Goal: Information Seeking & Learning: Find specific page/section

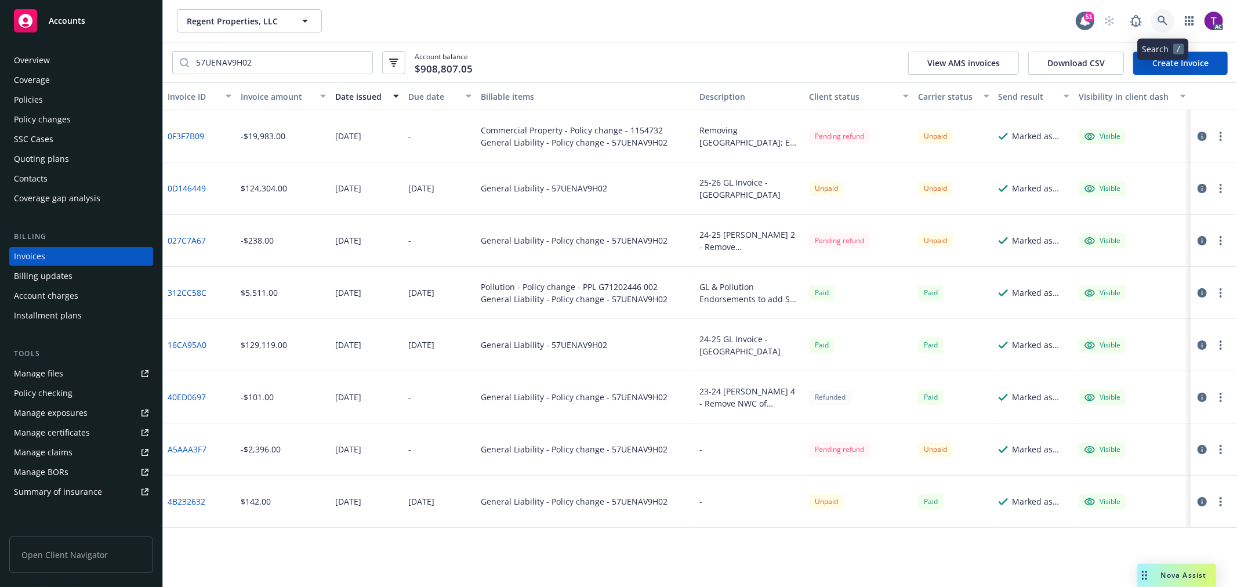
click at [1166, 17] on icon at bounding box center [1162, 21] width 10 height 10
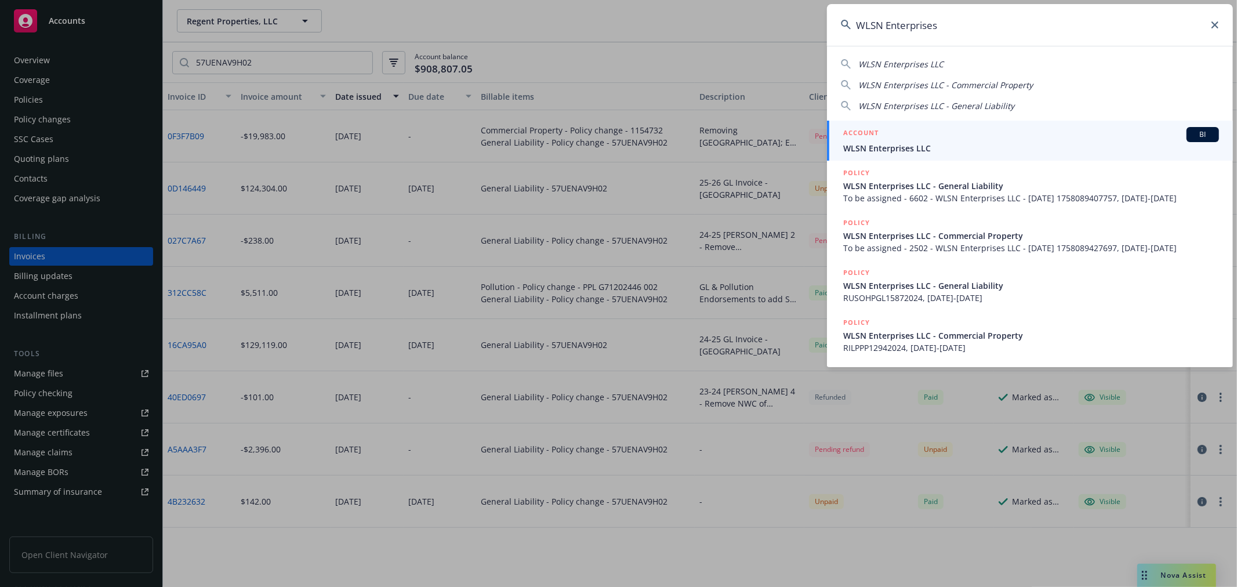
type input "WLSN Enterprises"
click at [868, 139] on h5 "ACCOUNT" at bounding box center [860, 134] width 35 height 14
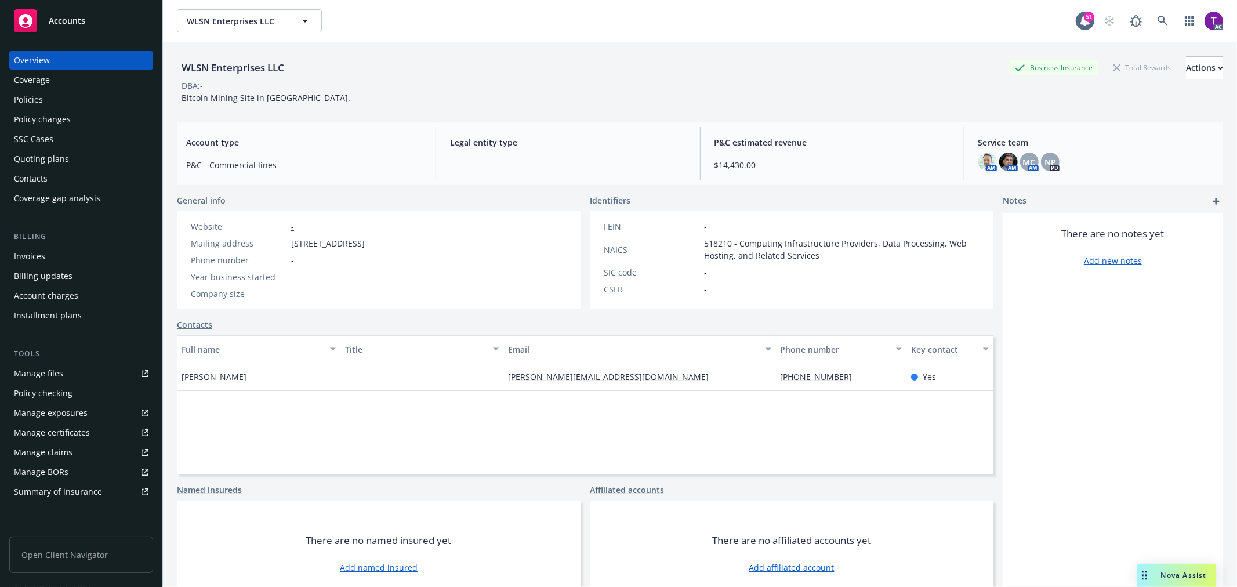
click at [83, 248] on div "Invoices" at bounding box center [81, 256] width 134 height 19
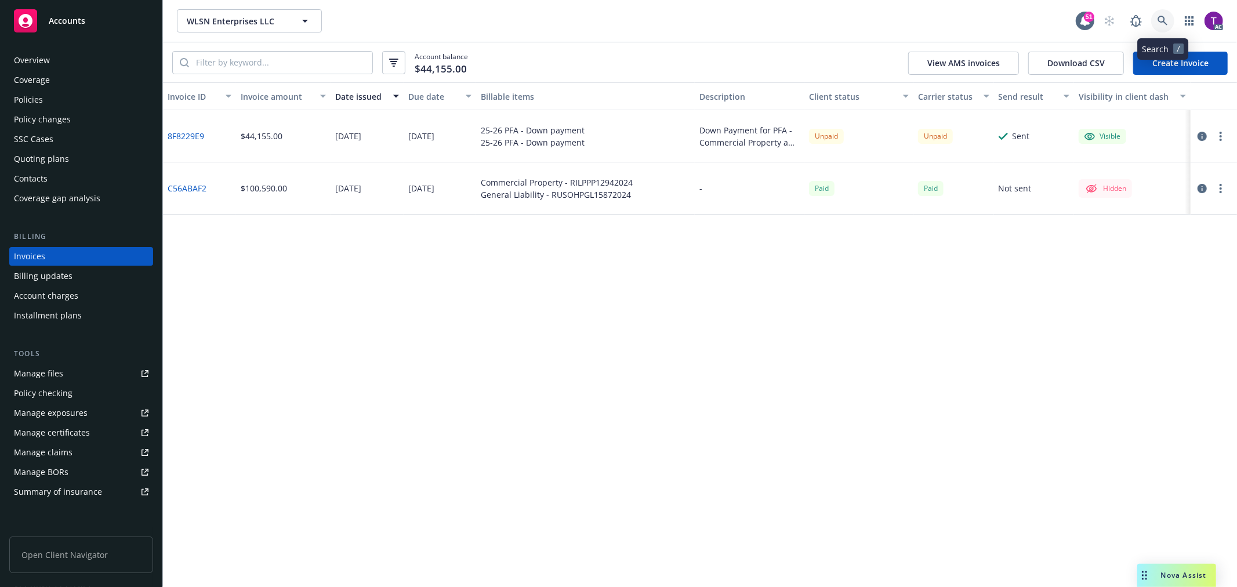
click at [1156, 19] on link at bounding box center [1162, 20] width 23 height 23
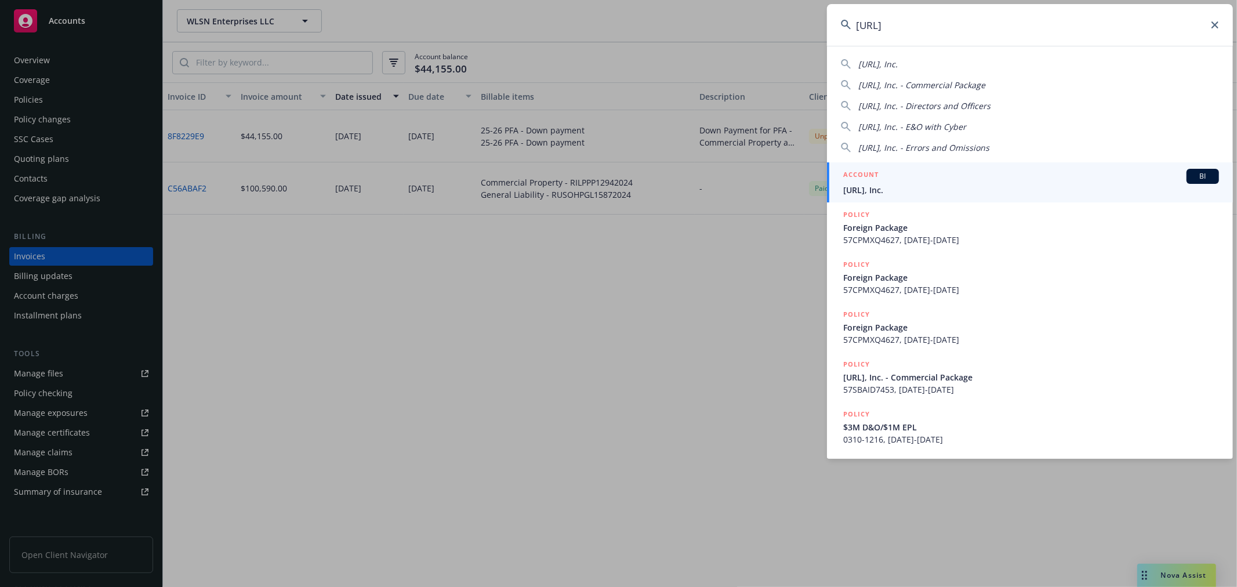
type input "heavy.ai"
click at [879, 177] on div "ACCOUNT BI" at bounding box center [1031, 176] width 376 height 15
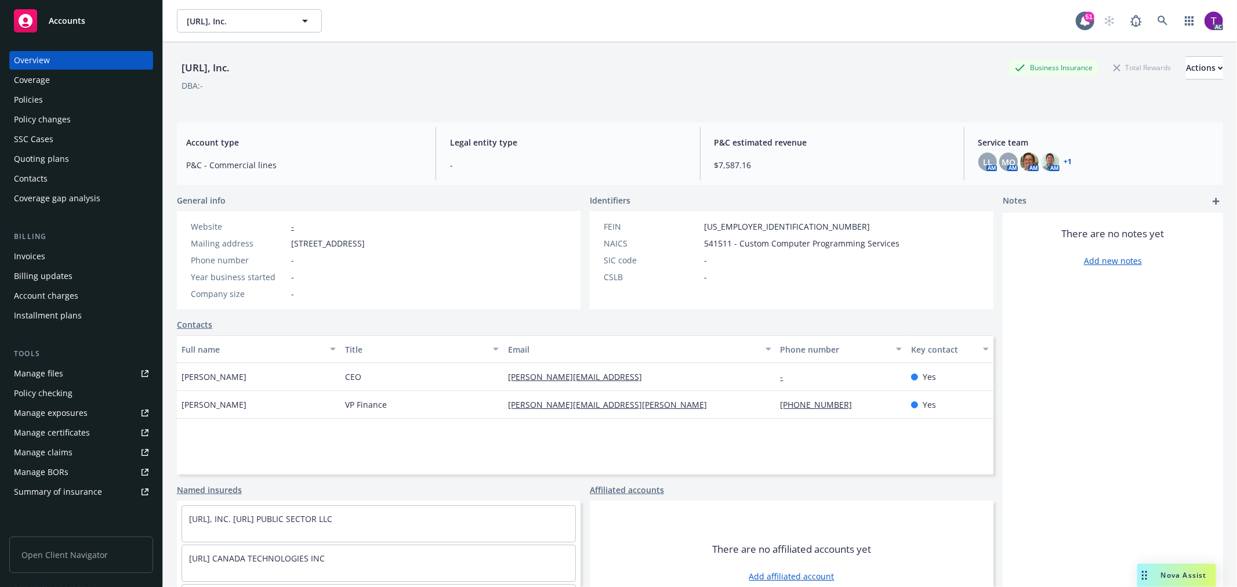
click at [68, 259] on div "Invoices" at bounding box center [81, 256] width 134 height 19
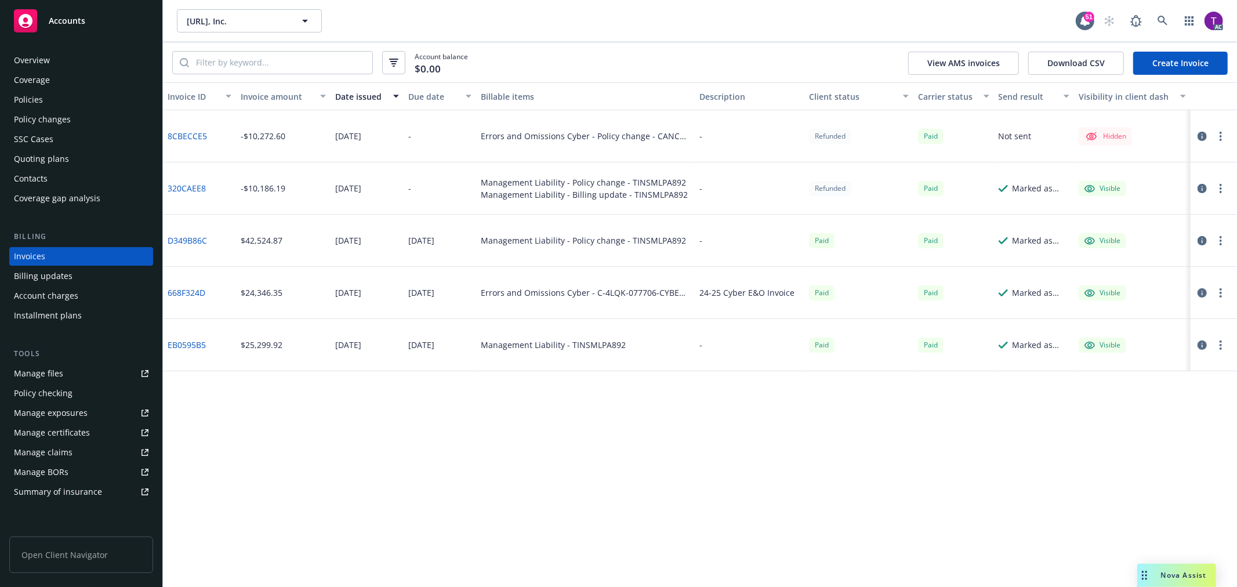
click at [1197, 134] on icon "button" at bounding box center [1201, 136] width 9 height 9
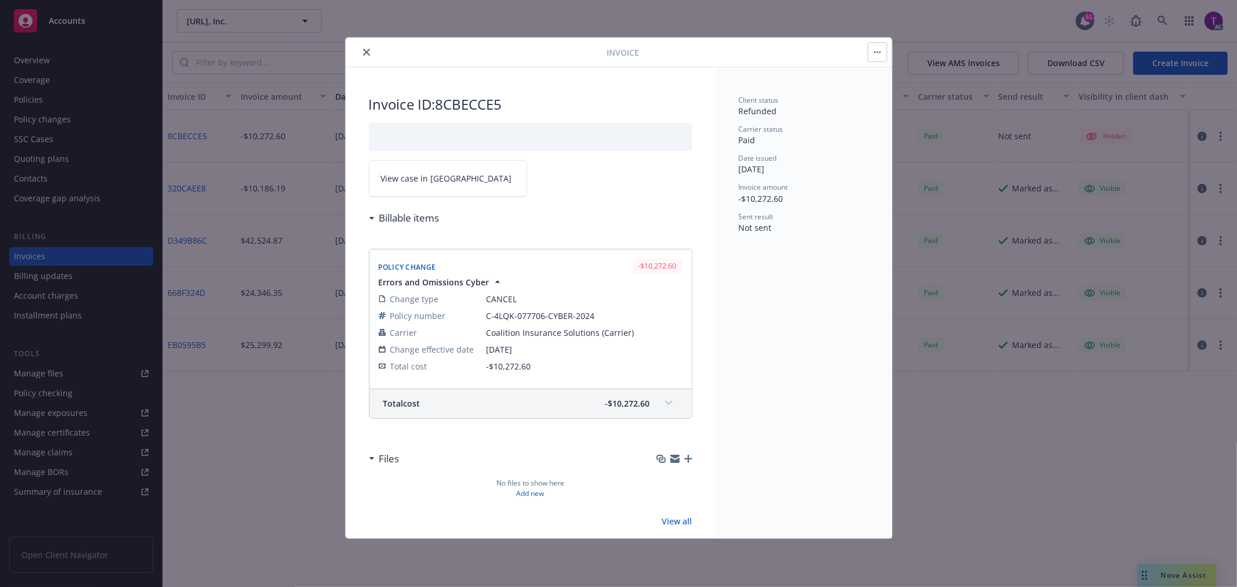
click at [447, 184] on link "View case in SSC" at bounding box center [448, 178] width 158 height 37
drag, startPoint x: 362, startPoint y: 49, endPoint x: 373, endPoint y: 51, distance: 11.2
click at [362, 50] on button "close" at bounding box center [366, 52] width 14 height 14
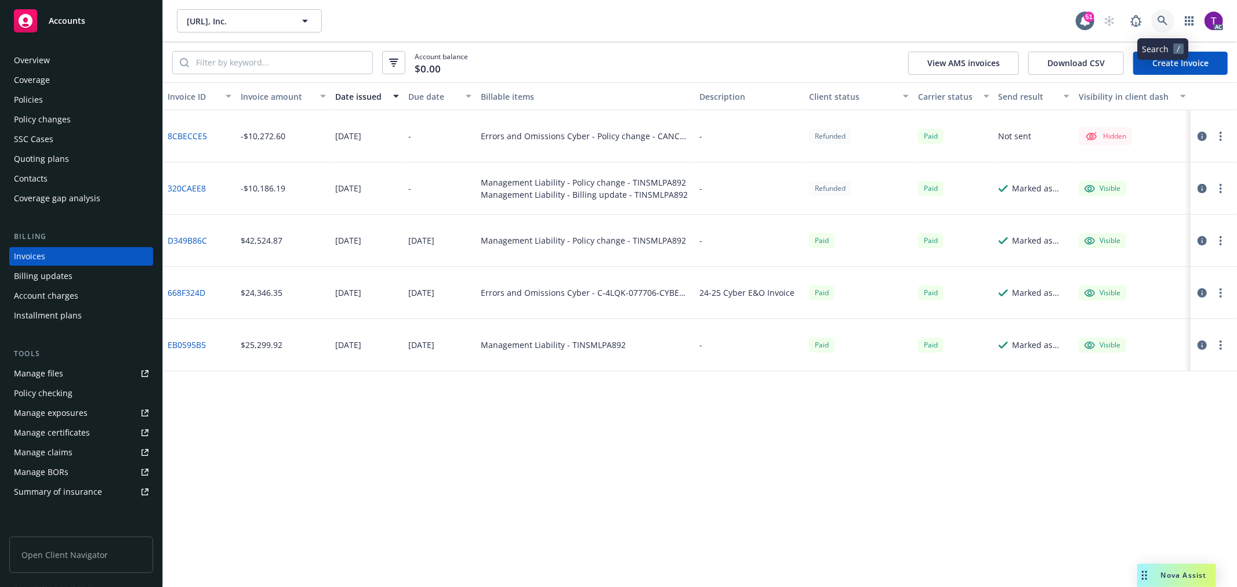
click at [1152, 22] on link at bounding box center [1162, 20] width 23 height 23
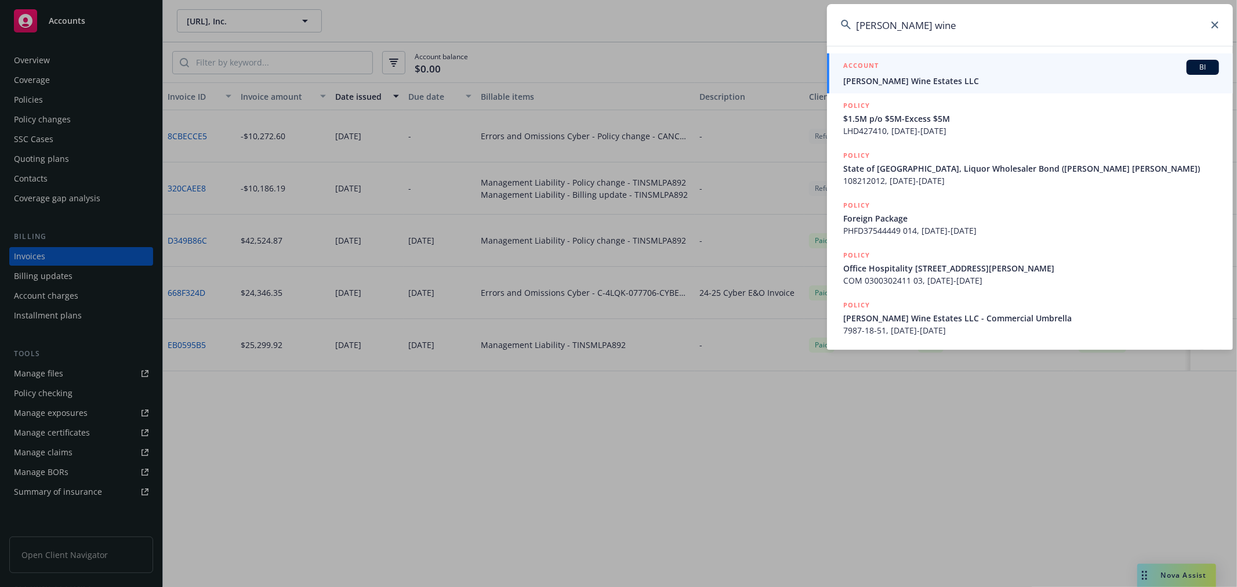
type input "lawerence wine"
click at [900, 74] on div "ACCOUNT BI" at bounding box center [1031, 67] width 376 height 15
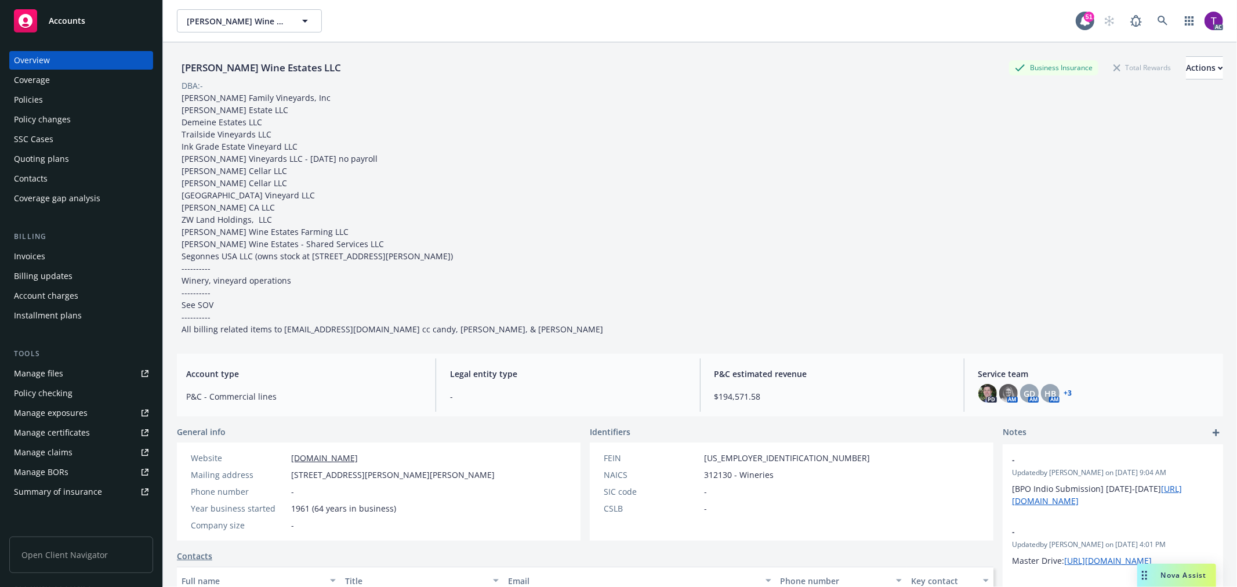
click at [52, 260] on div "Invoices" at bounding box center [81, 256] width 134 height 19
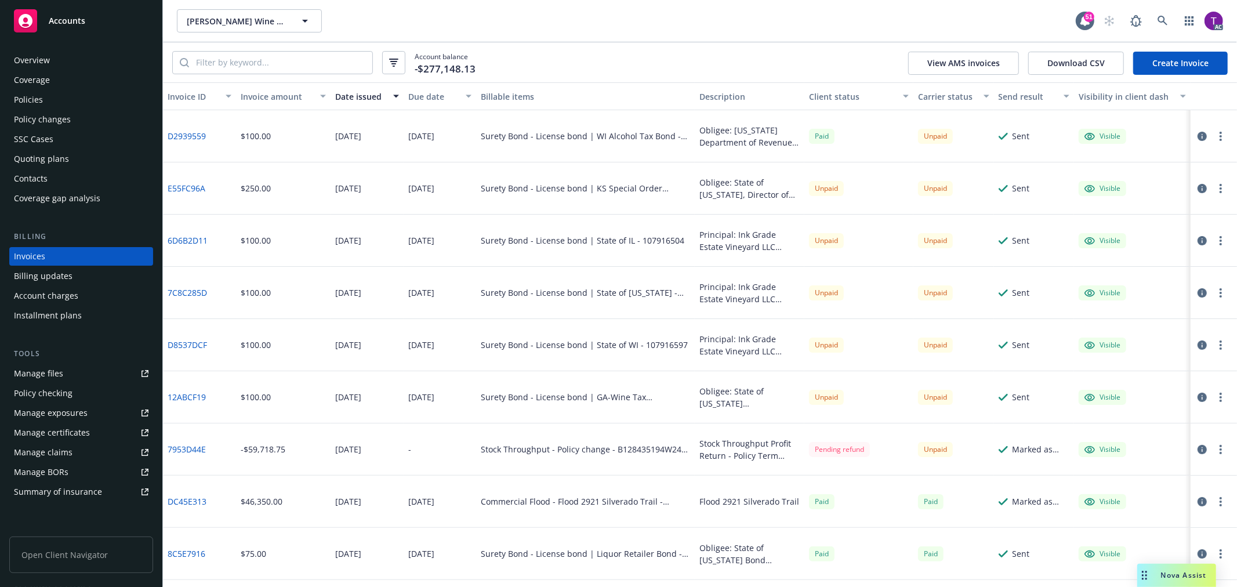
click at [613, 60] on div "Account balance -$277,148.13 View AMS invoices Download CSV Create Invoice" at bounding box center [700, 62] width 1074 height 40
click at [1197, 134] on icon "button" at bounding box center [1201, 136] width 9 height 9
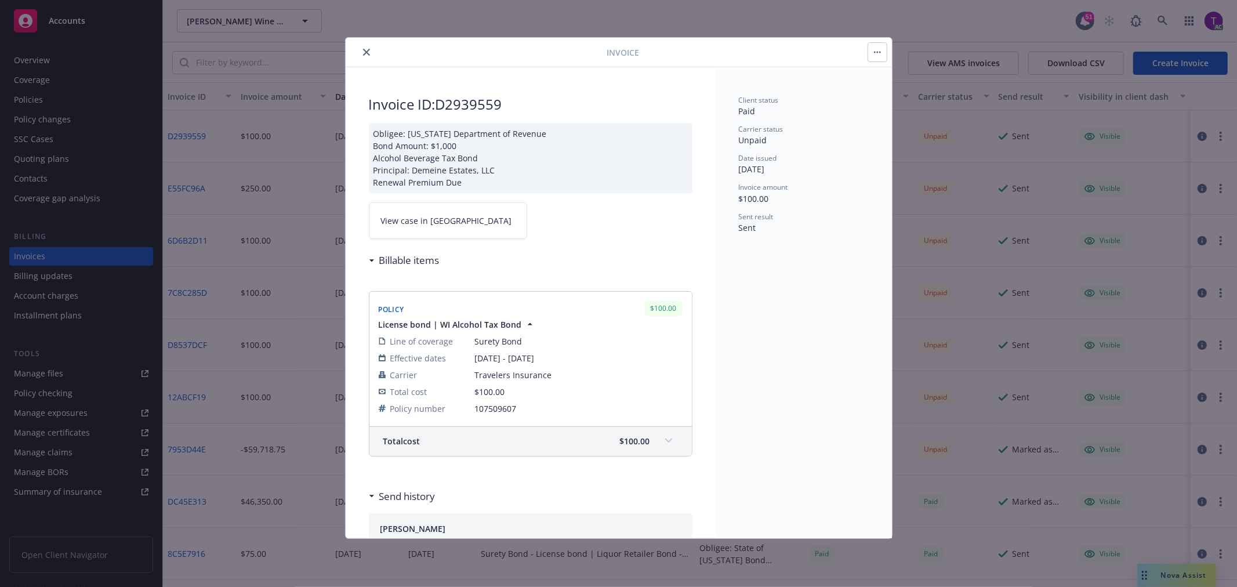
click at [398, 214] on span "View case in SSC" at bounding box center [446, 220] width 131 height 12
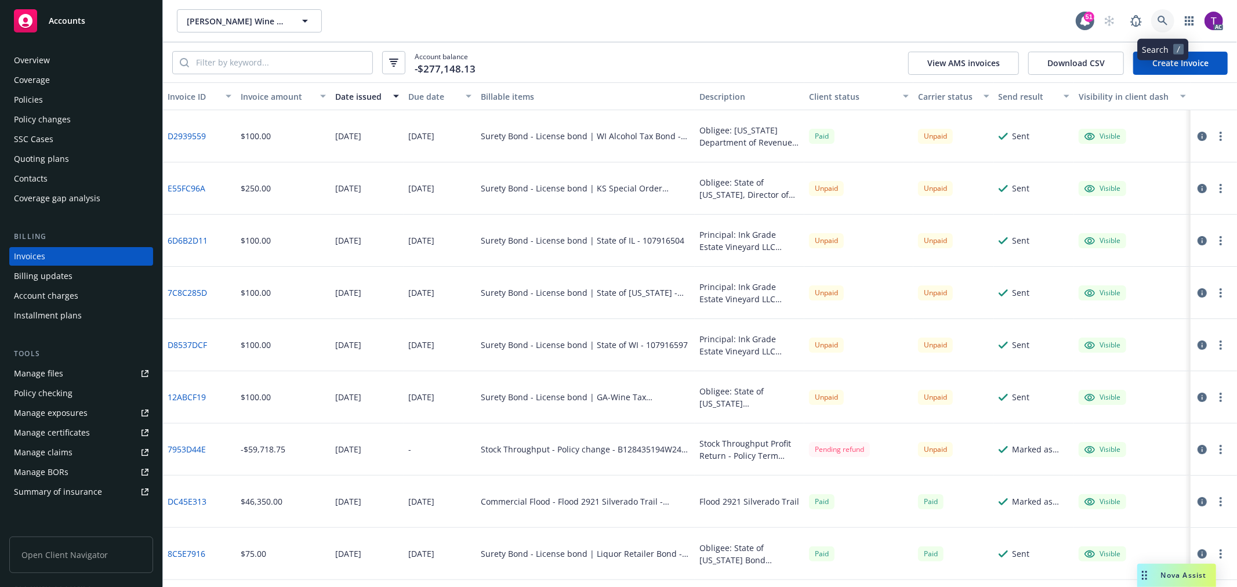
click at [1166, 16] on icon at bounding box center [1162, 21] width 10 height 10
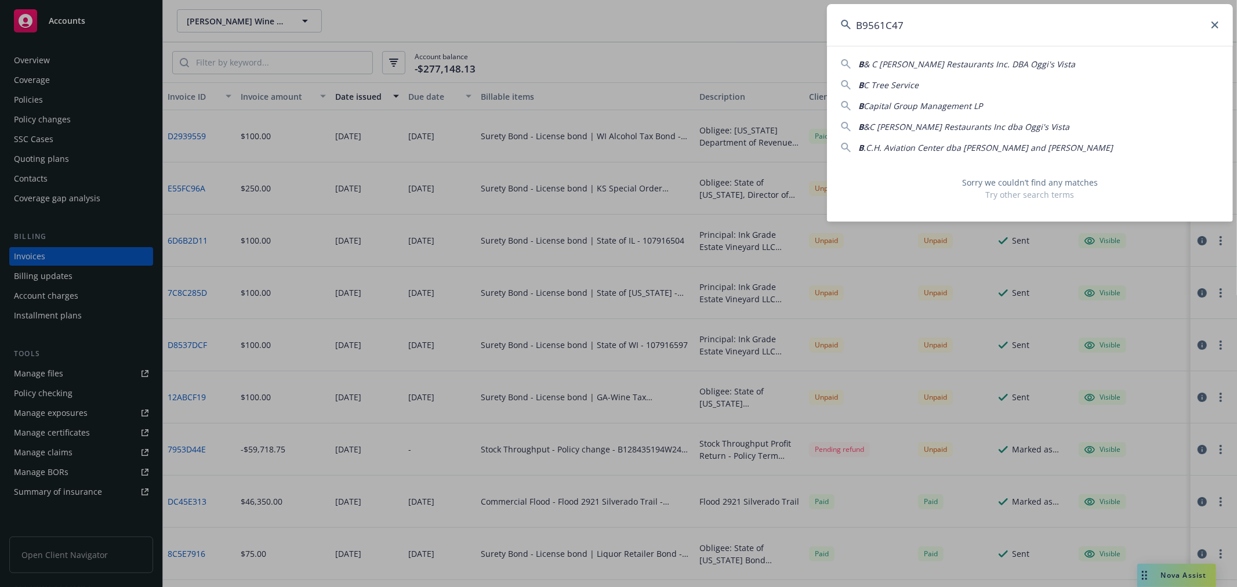
drag, startPoint x: 783, startPoint y: 23, endPoint x: 692, endPoint y: 17, distance: 91.2
click at [692, 17] on div "B9561C47 B & C Rustad Restaurants Inc. DBA Oggi's Vista B C Tree Service B Capi…" at bounding box center [618, 293] width 1237 height 587
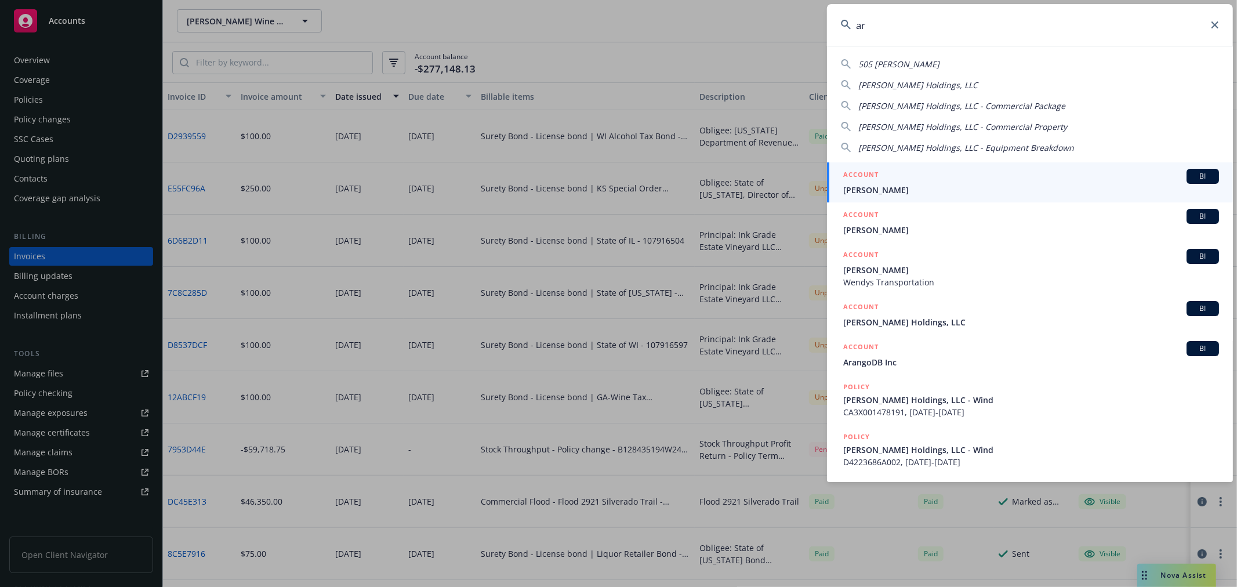
type input "a"
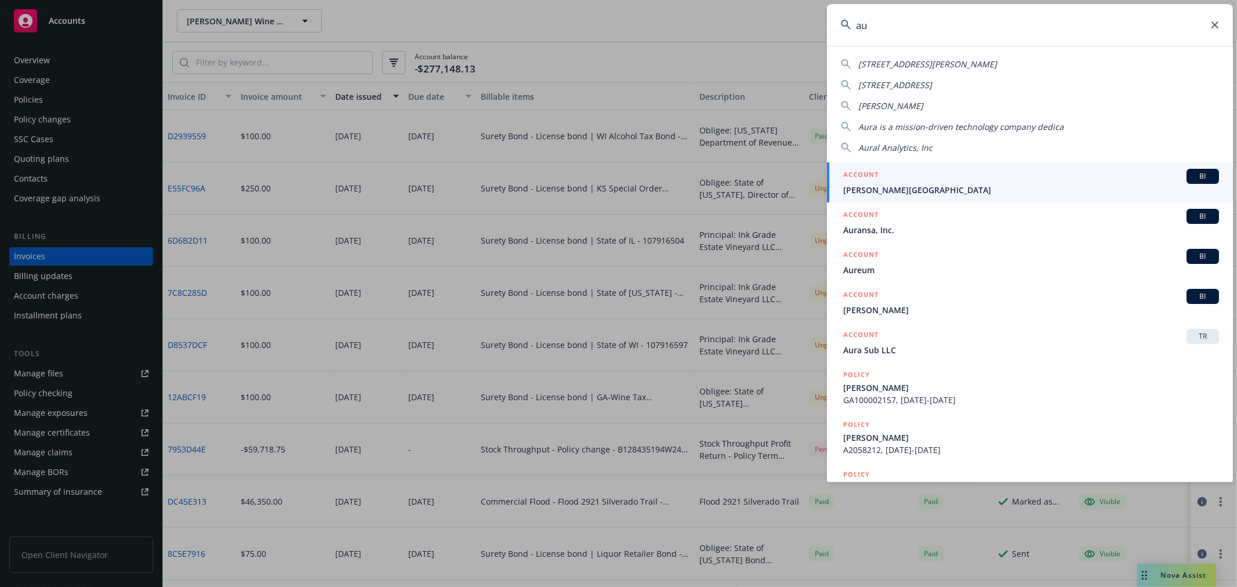
type input "a"
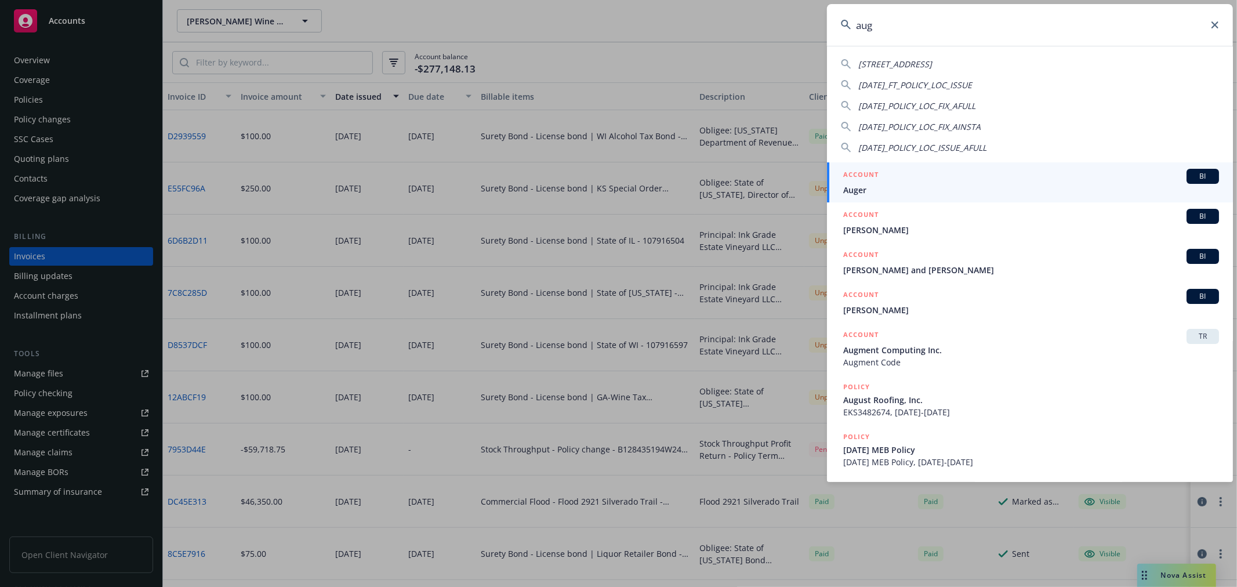
drag, startPoint x: 908, startPoint y: 27, endPoint x: 816, endPoint y: 14, distance: 93.1
click at [816, 14] on div "aug 937 Augusta Cir Napa CA 94558 AUG16_FT_POLICY_LOC_ISSUE AUG16_POLICY_LOC_FI…" at bounding box center [618, 293] width 1237 height 587
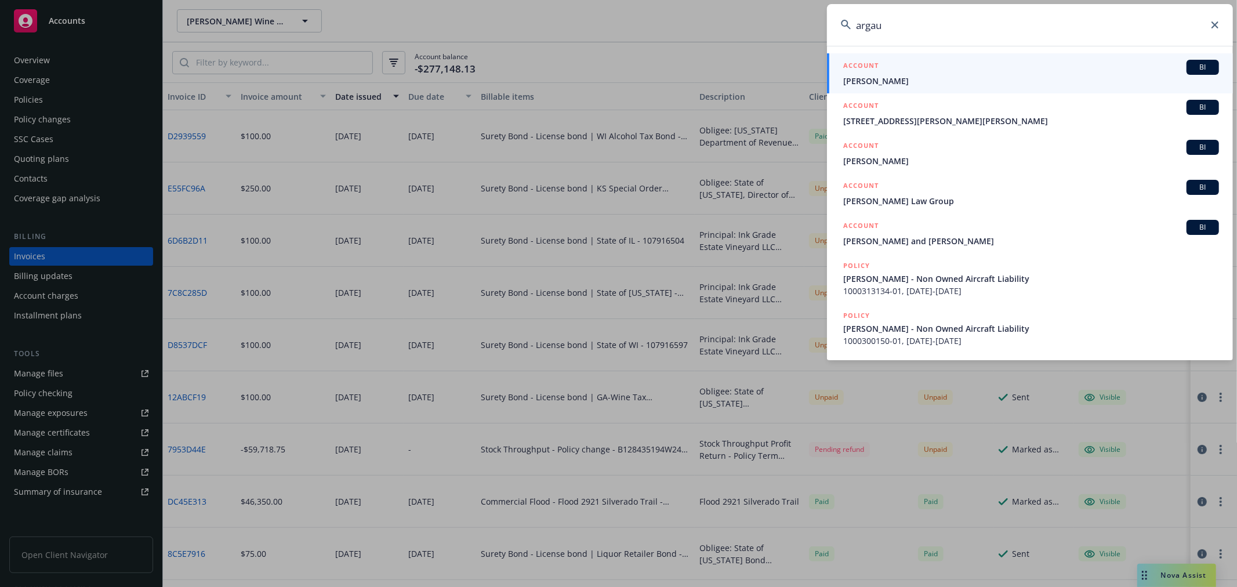
drag, startPoint x: 955, startPoint y: 31, endPoint x: 926, endPoint y: 31, distance: 28.4
click at [944, 31] on input "argau" at bounding box center [1030, 25] width 406 height 42
drag, startPoint x: 917, startPoint y: 32, endPoint x: 790, endPoint y: 29, distance: 127.6
click at [790, 29] on div "argau ACCOUNT BI Arnaud Rager ACCOUNT BI 677 Arguello Blvd HOA ACCOUNT BI Cory …" at bounding box center [618, 293] width 1237 height 587
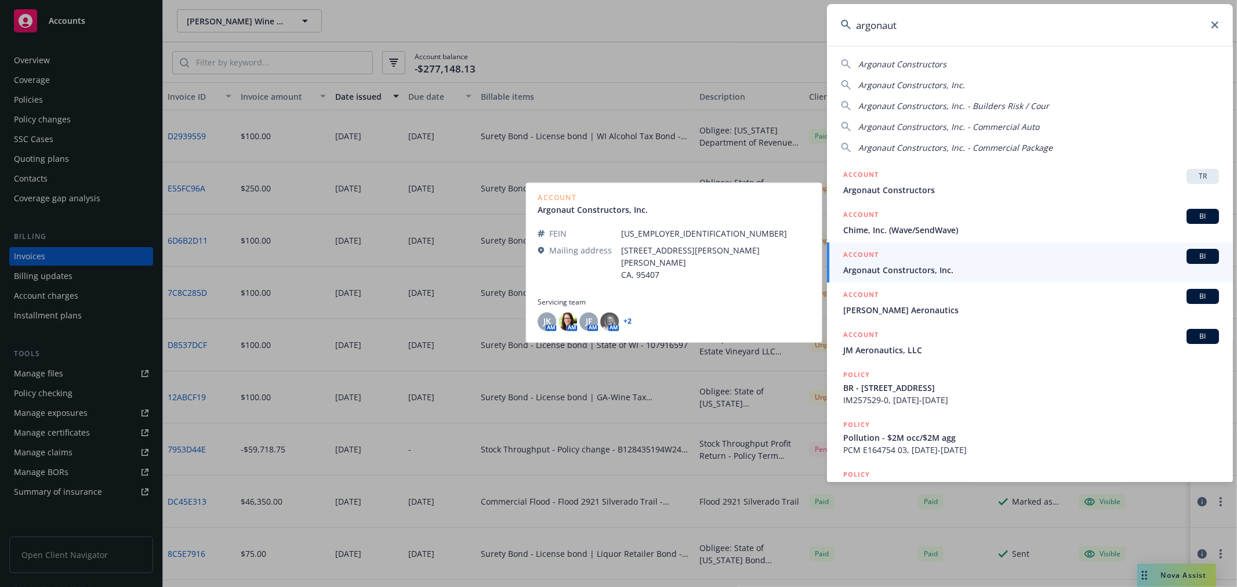
type input "argonaut"
click at [862, 267] on span "Argonaut Constructors, Inc." at bounding box center [1031, 270] width 376 height 12
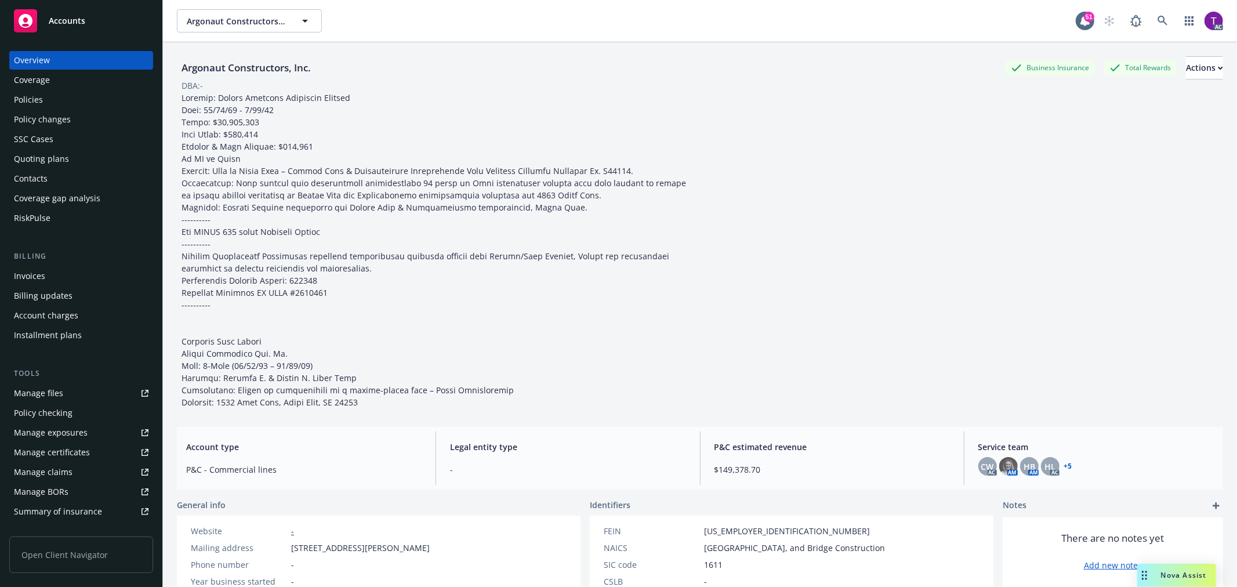
click at [54, 284] on div "Invoices" at bounding box center [81, 276] width 134 height 19
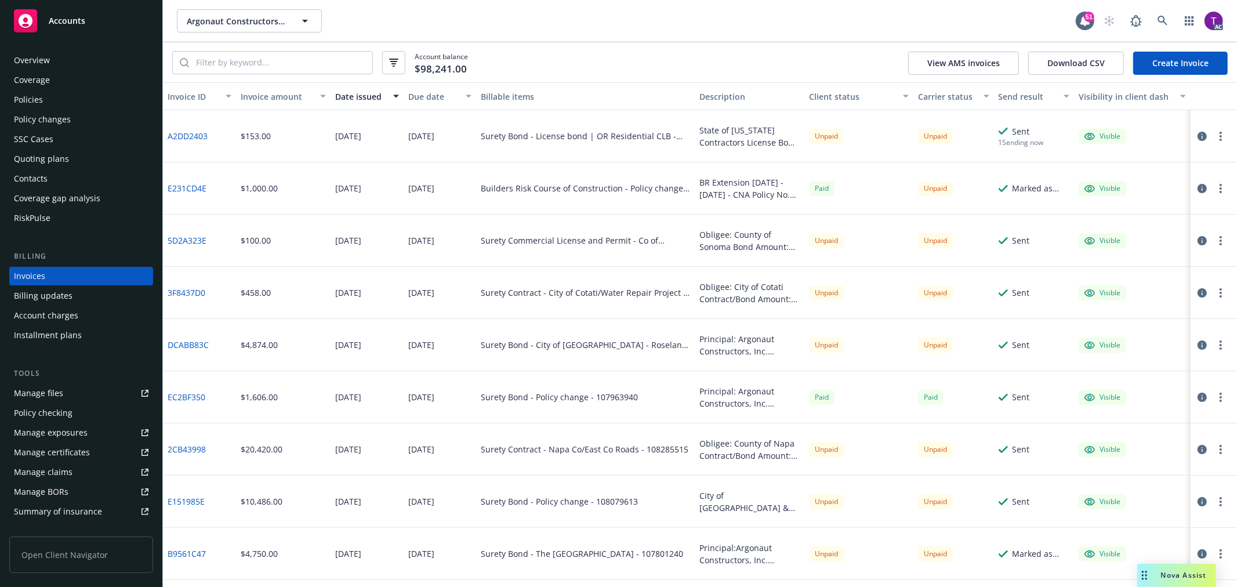
click at [259, 99] on div "Invoice amount" at bounding box center [277, 96] width 72 height 12
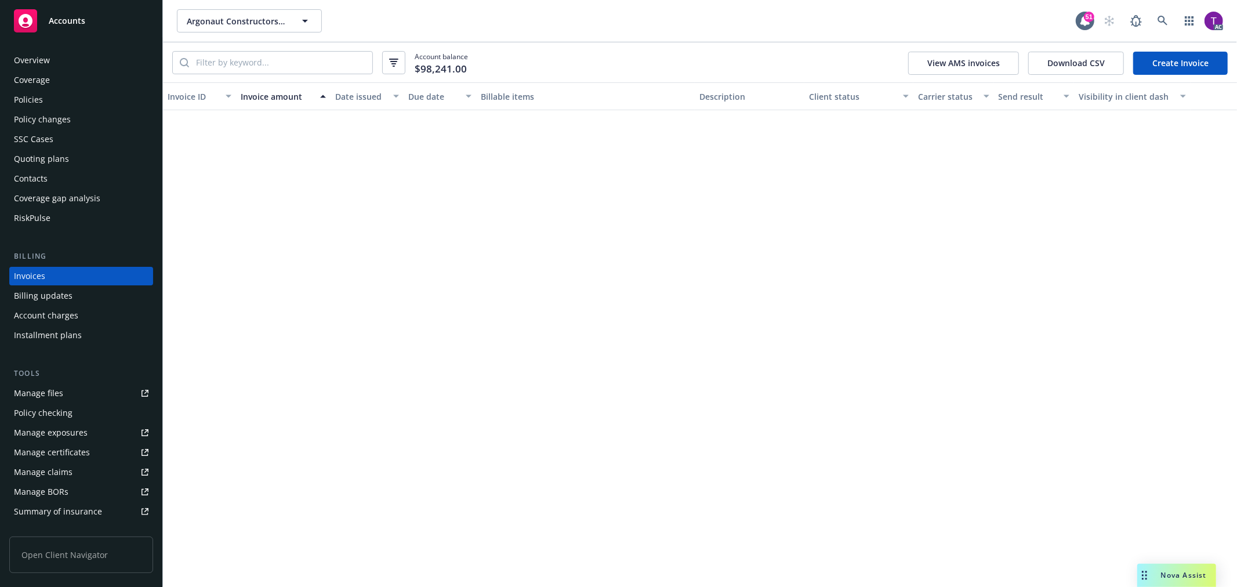
scroll to position [2792, 0]
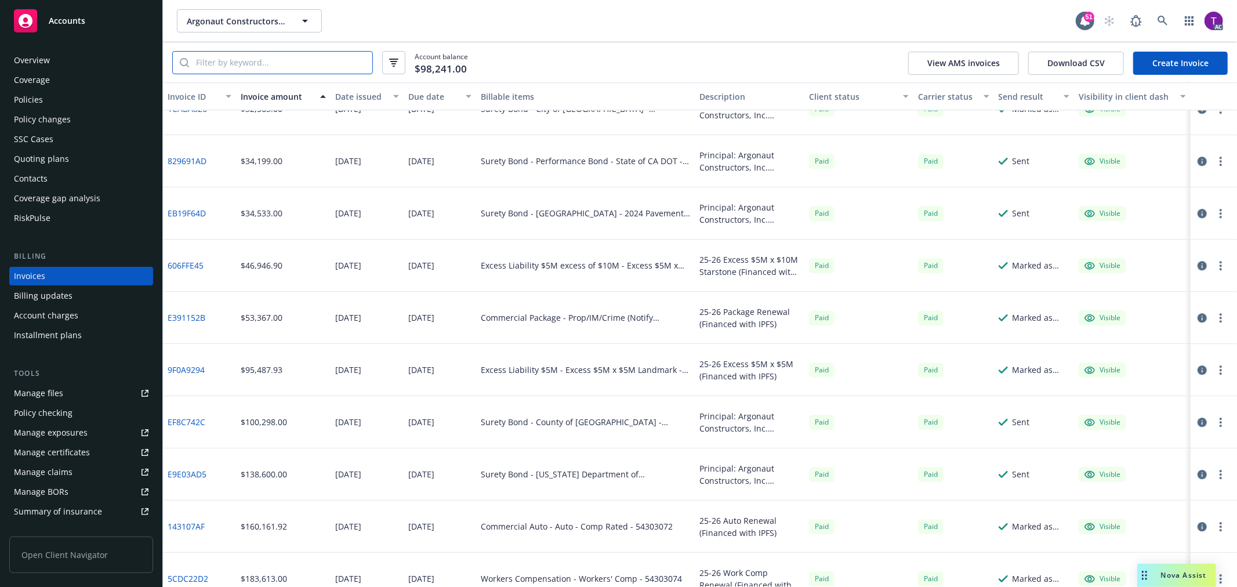
click at [294, 66] on input "search" at bounding box center [280, 63] width 183 height 22
paste input "B9561C47"
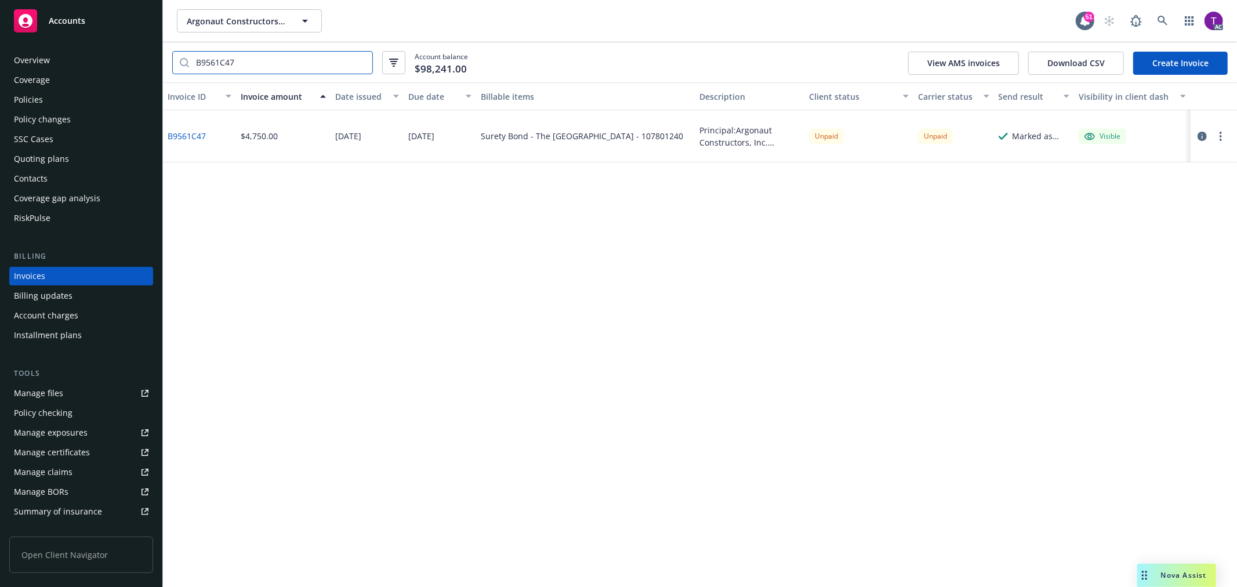
type input "B9561C47"
click at [359, 59] on input "B9561C47" at bounding box center [280, 63] width 183 height 22
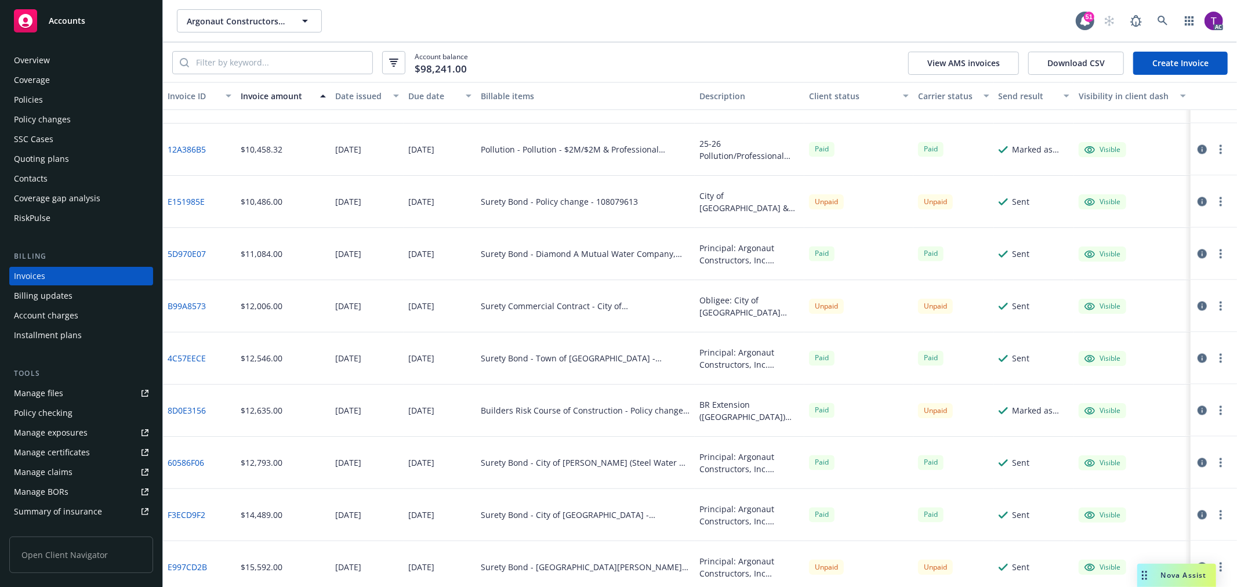
click at [914, 15] on div "Argonaut Constructors, Inc. Argonaut Constructors, Inc." at bounding box center [626, 20] width 899 height 23
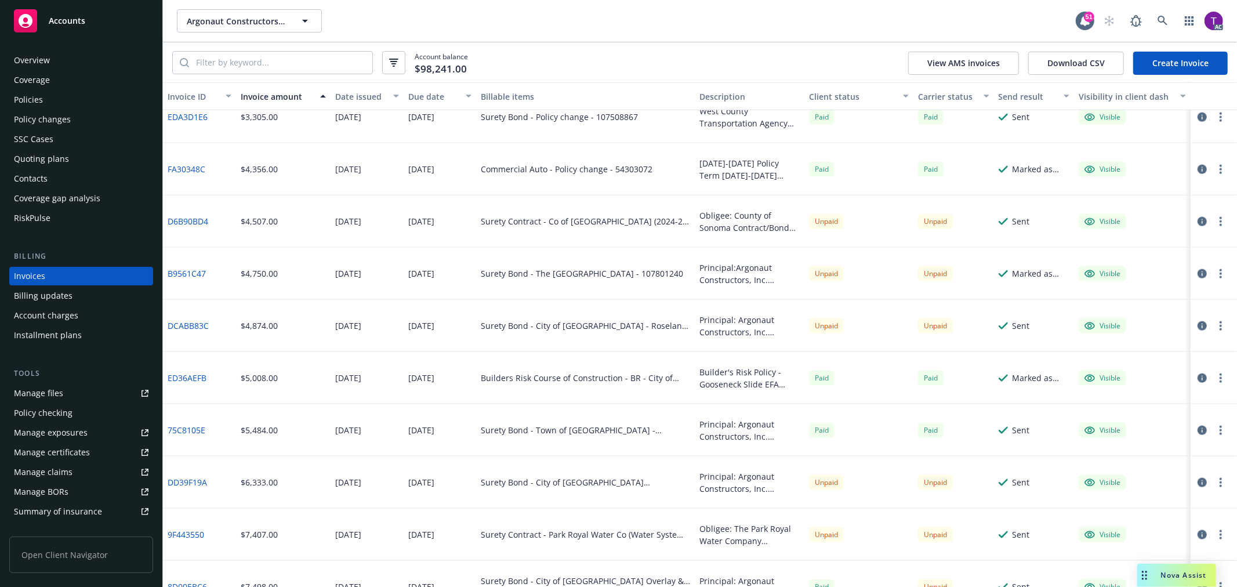
scroll to position [1209, 0]
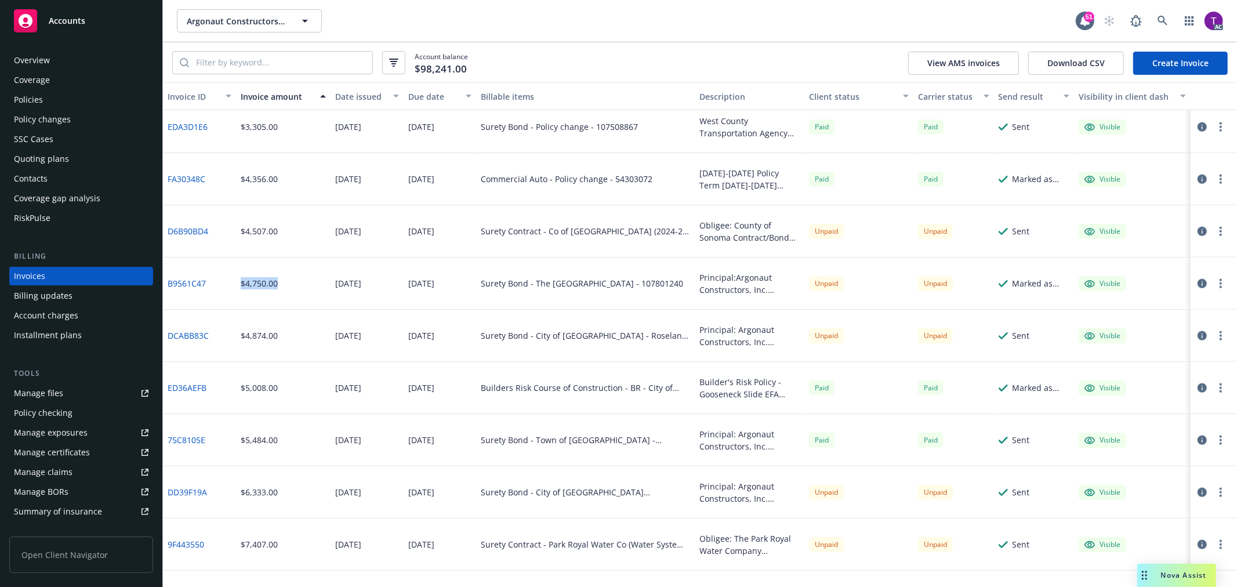
drag, startPoint x: 292, startPoint y: 285, endPoint x: 221, endPoint y: 284, distance: 71.3
click at [221, 284] on div "B9561C47 $4,750.00 07/06/2025 07/20/2025 Surety Bond - The CA State University …" at bounding box center [700, 283] width 1074 height 52
copy div "$4,750.00"
drag, startPoint x: 275, startPoint y: 291, endPoint x: 230, endPoint y: 278, distance: 46.4
click at [230, 278] on div "B9561C47 $4,750.00 07/06/2025 07/20/2025 Surety Bond - The CA State University …" at bounding box center [700, 283] width 1074 height 52
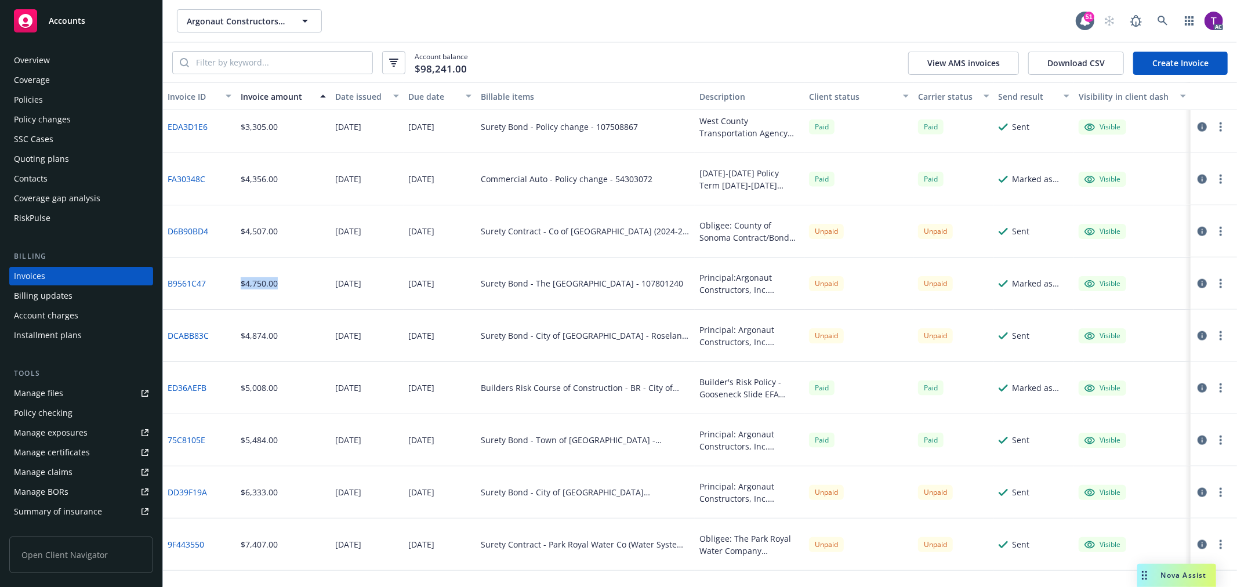
copy div "$4,750.00"
click at [284, 275] on div "$4,750.00" at bounding box center [283, 283] width 94 height 52
drag, startPoint x: 278, startPoint y: 280, endPoint x: 241, endPoint y: 282, distance: 37.8
click at [241, 282] on div "$4,750.00" at bounding box center [283, 283] width 94 height 52
copy div "$4,750.00"
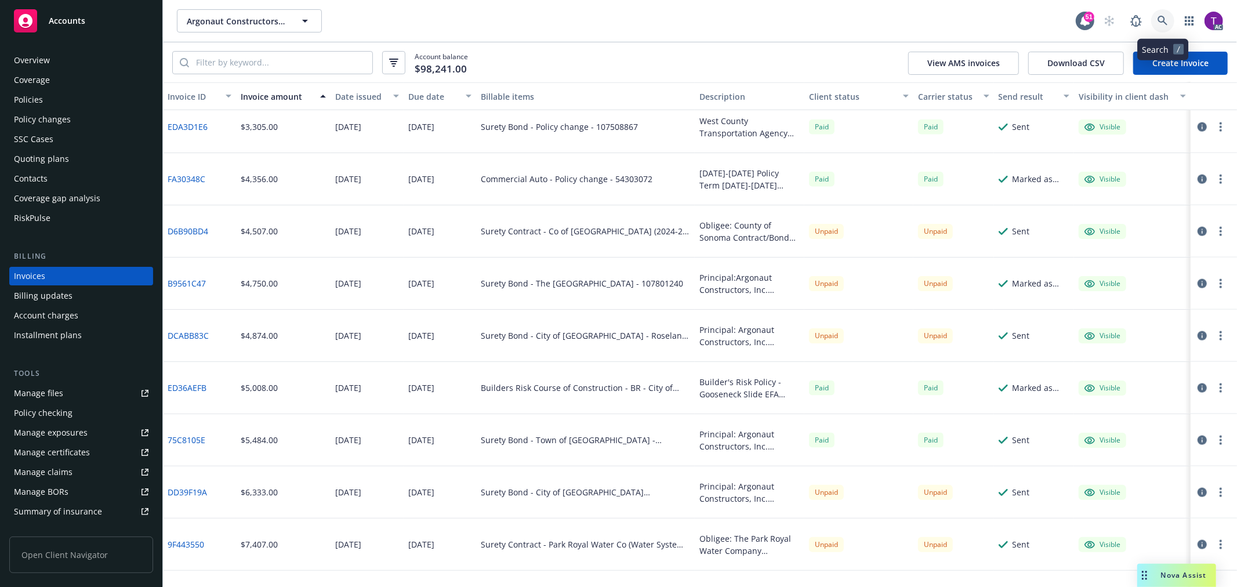
click at [1161, 30] on link at bounding box center [1162, 20] width 23 height 23
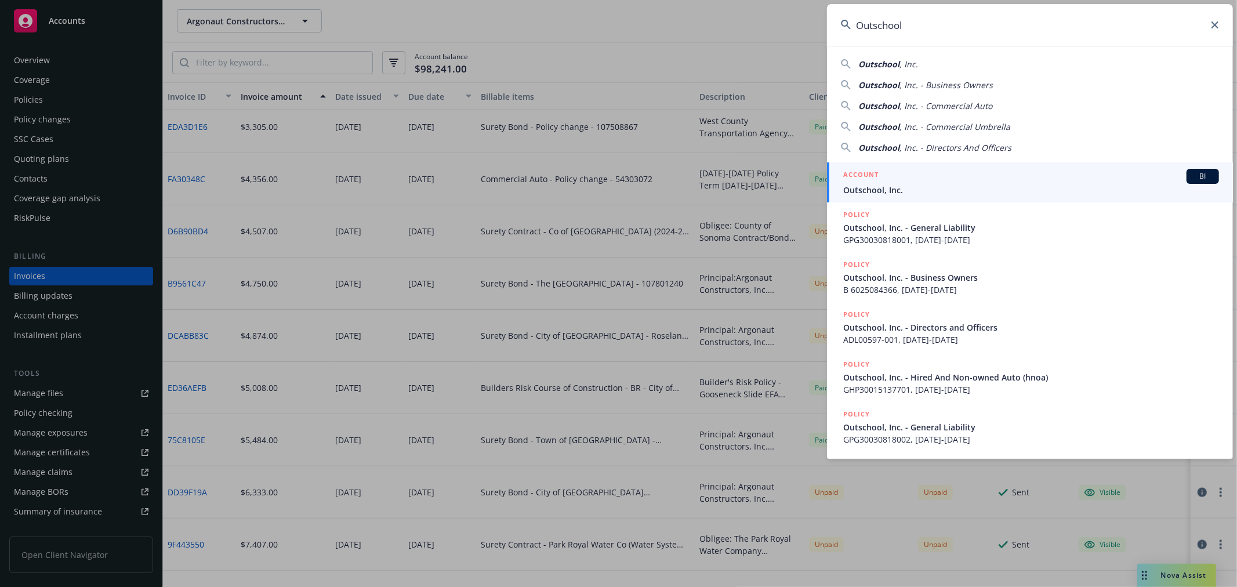
type input "Outschool"
drag, startPoint x: 934, startPoint y: 180, endPoint x: 697, endPoint y: 234, distance: 242.5
click at [933, 180] on div "ACCOUNT BI" at bounding box center [1031, 176] width 376 height 15
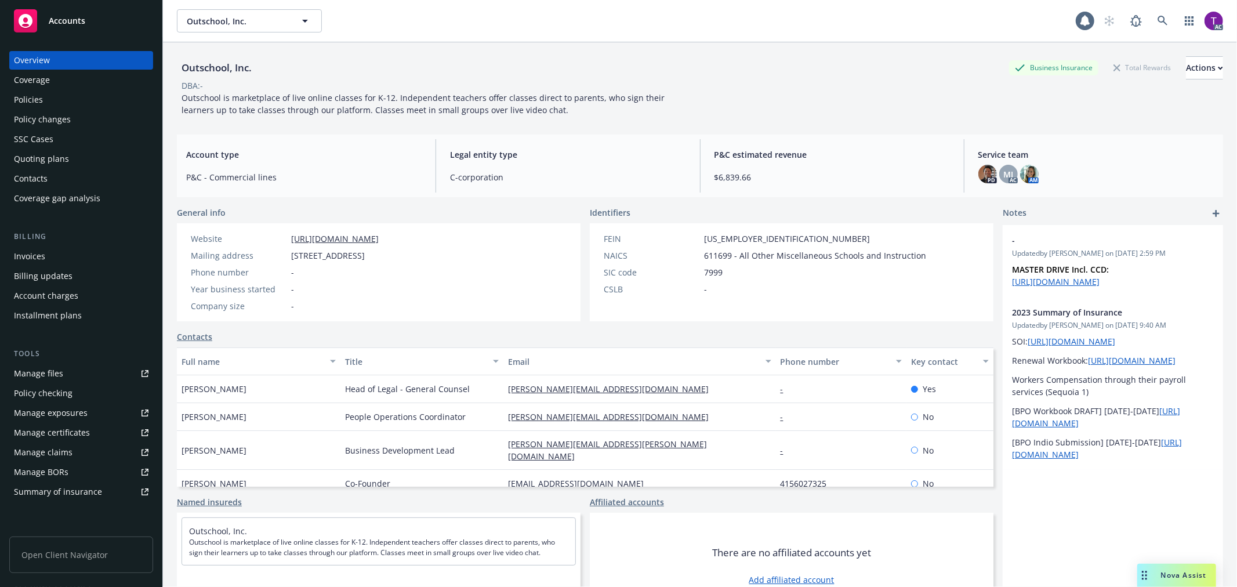
click at [33, 286] on div "Account charges" at bounding box center [46, 295] width 64 height 19
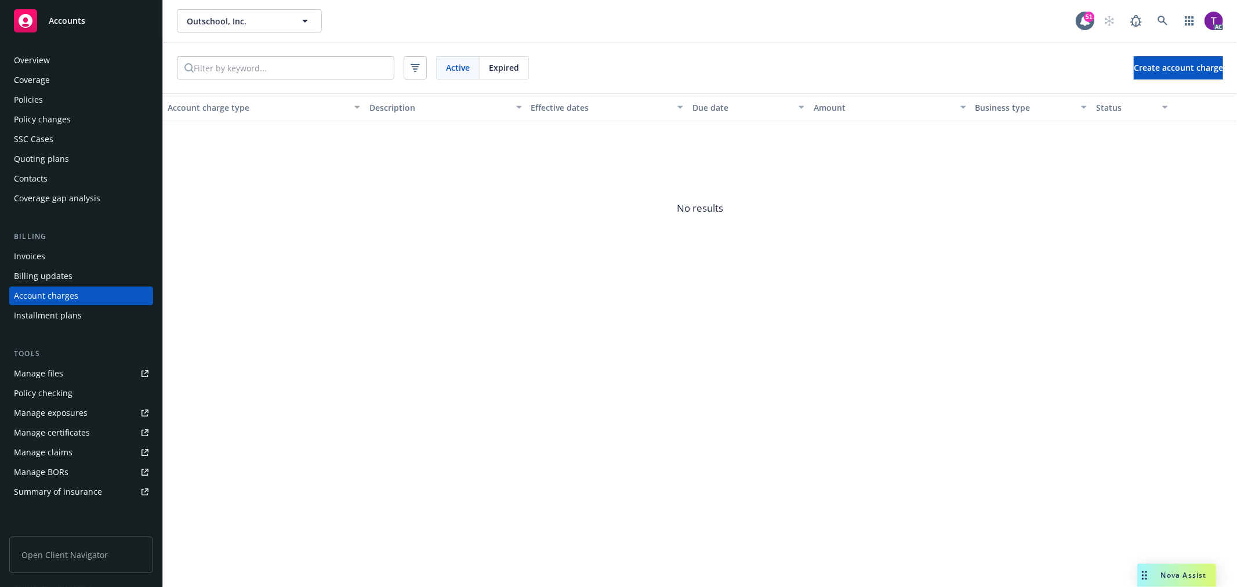
click at [48, 257] on div "Invoices" at bounding box center [81, 256] width 134 height 19
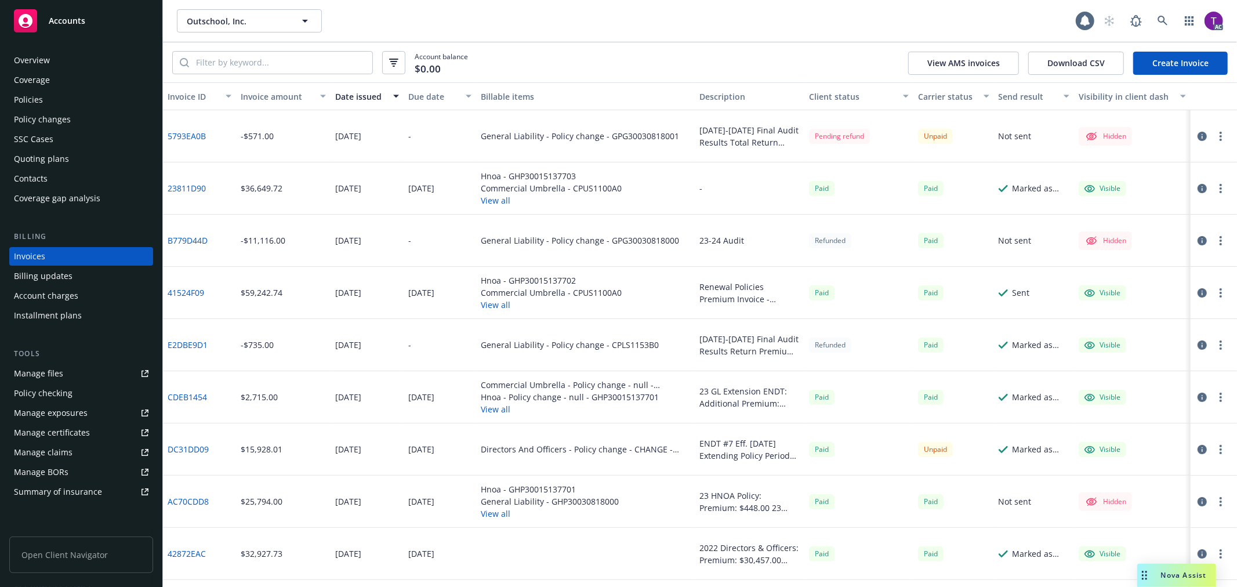
click at [258, 99] on div "Invoice amount" at bounding box center [277, 96] width 72 height 12
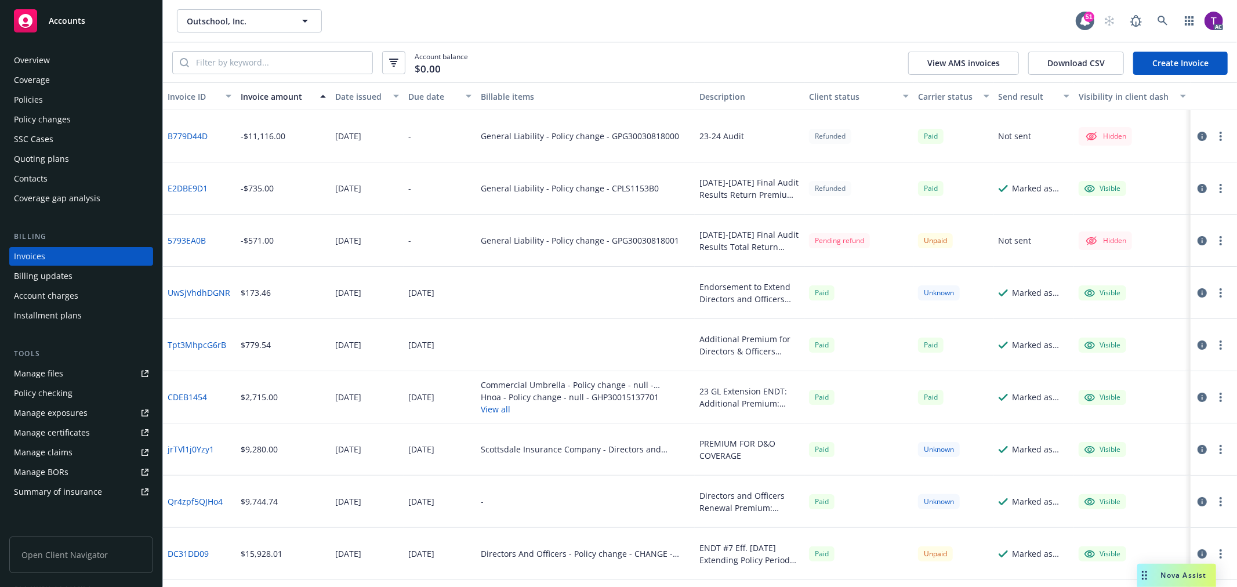
click at [204, 239] on link "5793EA0B" at bounding box center [187, 240] width 38 height 12
click at [1156, 21] on link at bounding box center [1162, 20] width 23 height 23
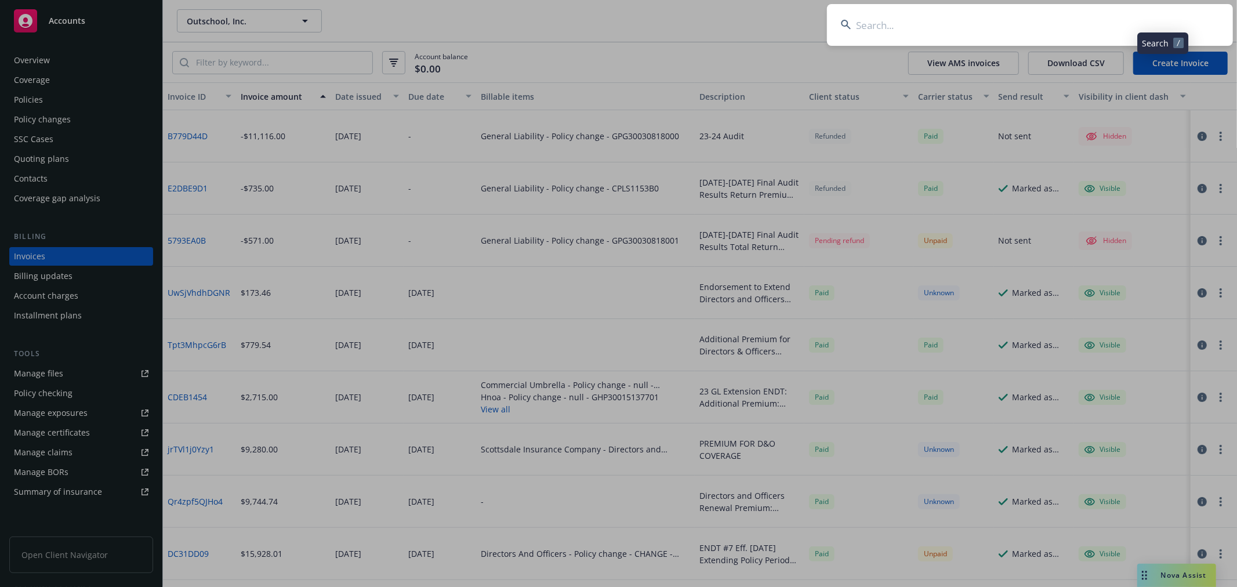
type input "GPG30030818001"
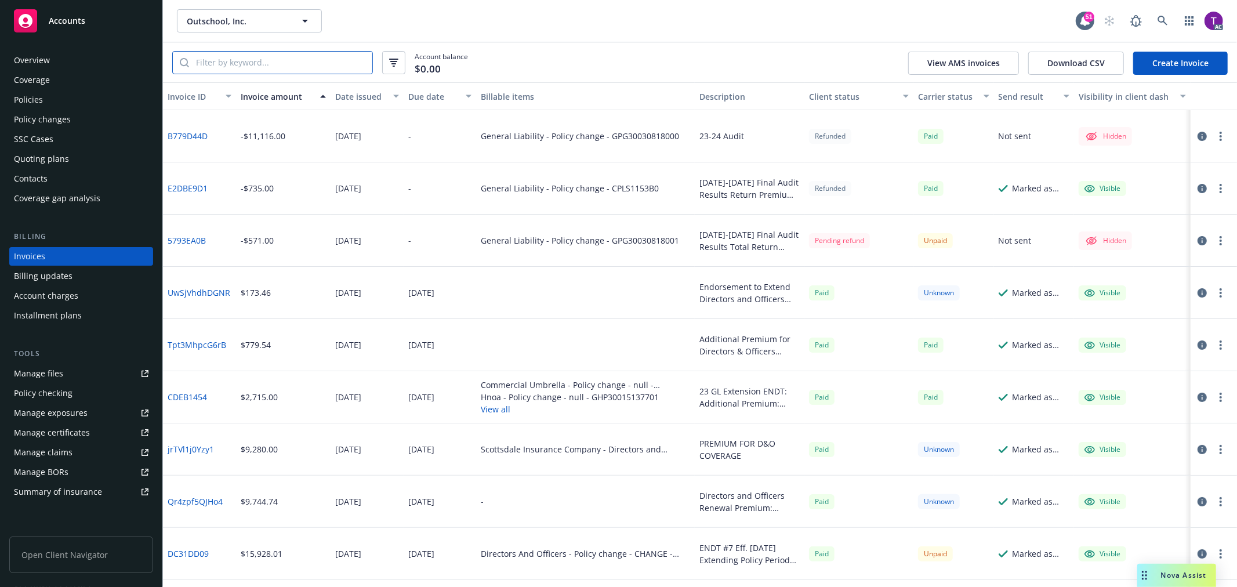
click at [307, 70] on input "search" at bounding box center [280, 63] width 183 height 22
paste input "GPG30030818001"
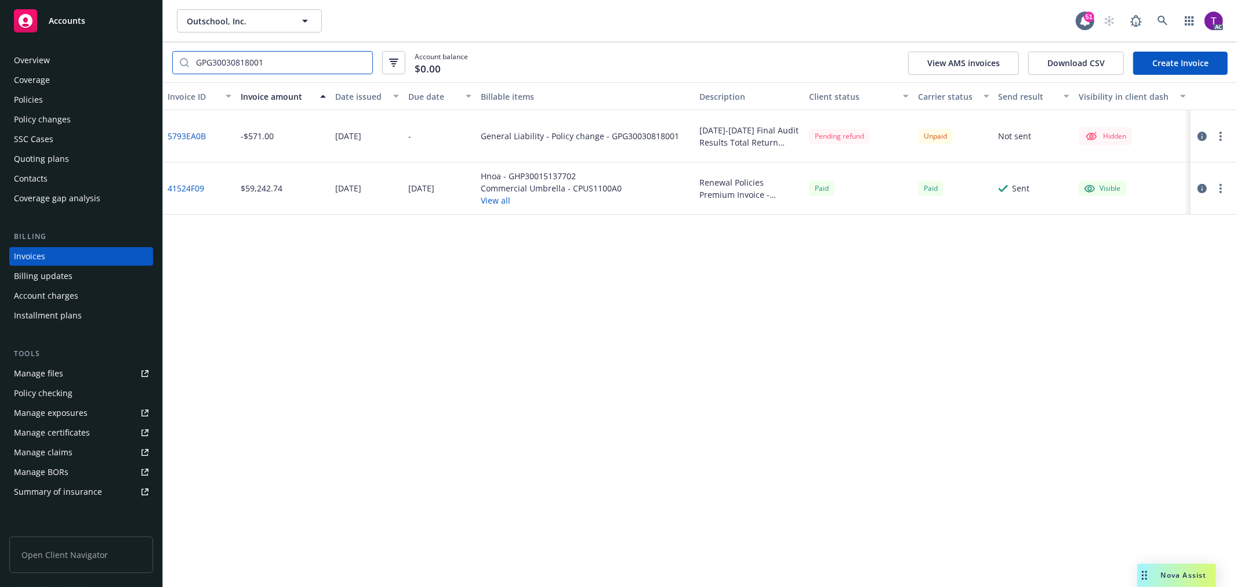
drag, startPoint x: 290, startPoint y: 62, endPoint x: 130, endPoint y: 52, distance: 160.9
click at [130, 52] on div "Accounts Overview Coverage Policies Policy changes SSC Cases Quoting plans Cont…" at bounding box center [618, 293] width 1237 height 587
paste input "2"
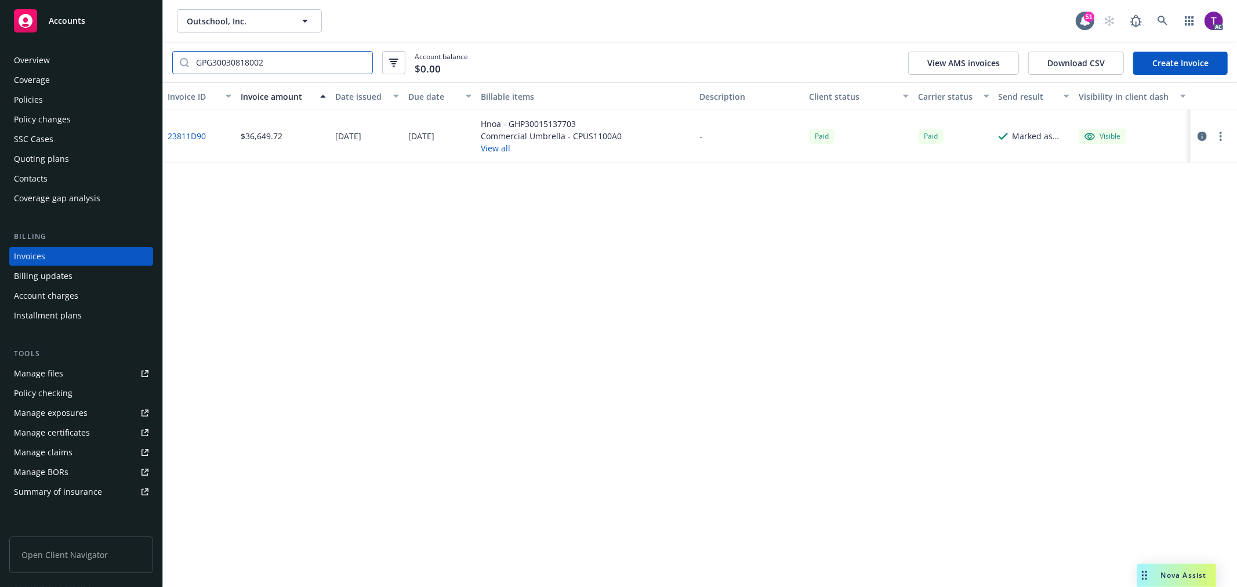
type input "GPG30030818002"
click at [184, 132] on link "23811D90" at bounding box center [187, 136] width 38 height 12
click at [358, 64] on input "GPG30030818002" at bounding box center [280, 63] width 183 height 22
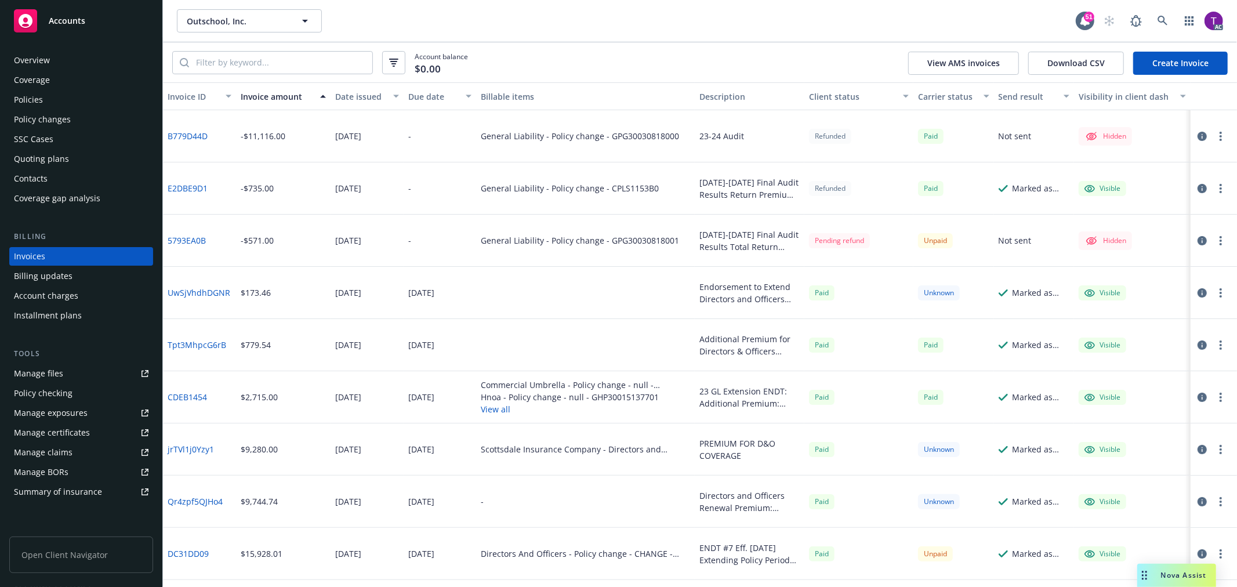
click at [1197, 241] on icon "button" at bounding box center [1201, 240] width 9 height 9
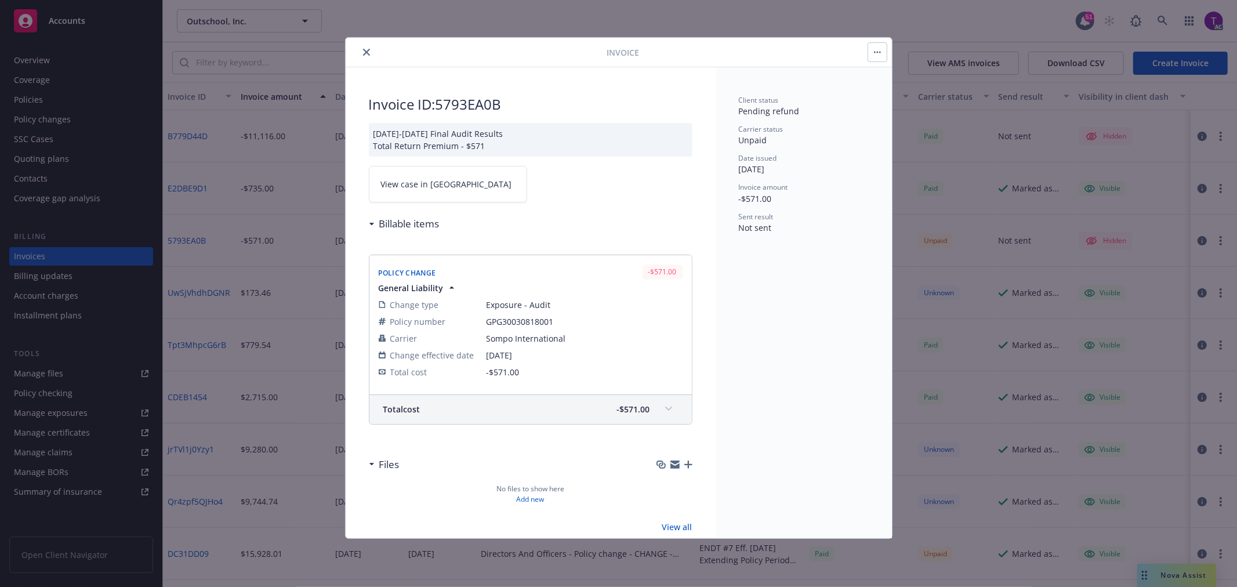
click at [407, 195] on link "View case in SSC" at bounding box center [448, 184] width 158 height 37
click at [366, 49] on icon "close" at bounding box center [366, 52] width 7 height 7
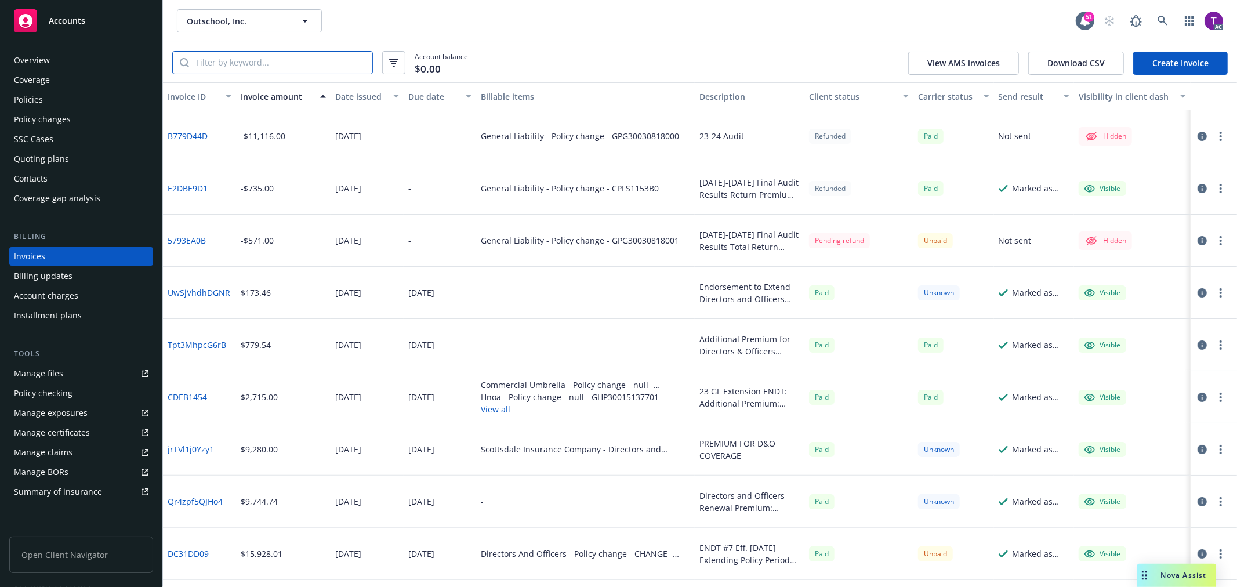
click at [323, 54] on input "search" at bounding box center [280, 63] width 183 height 22
paste input "GPG30030818002"
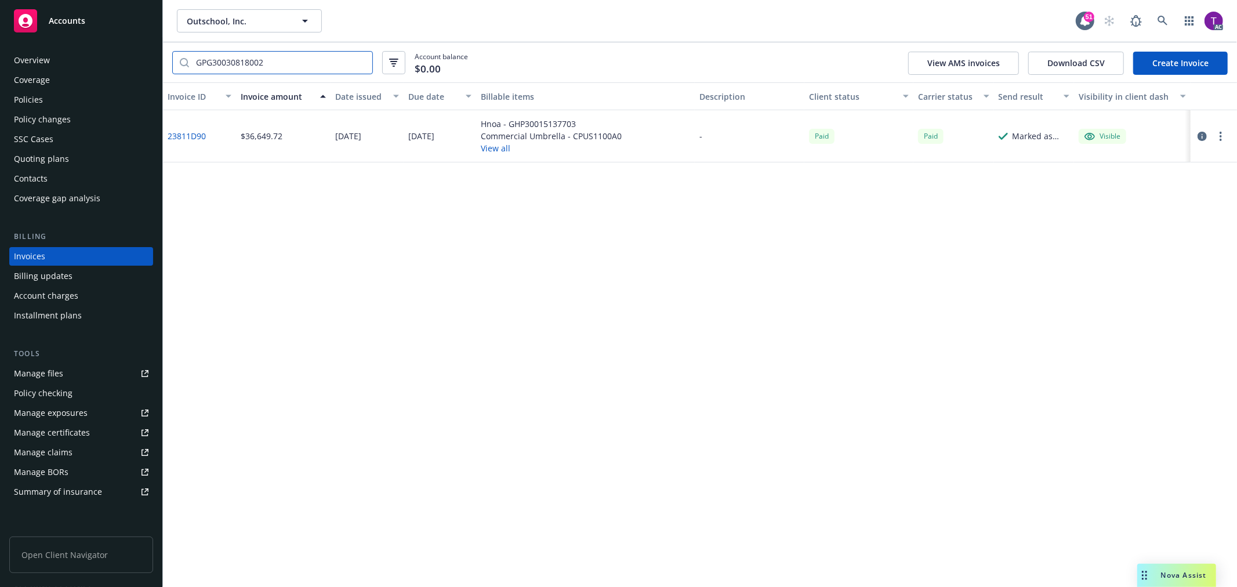
type input "GPG30030818002"
click at [194, 131] on link "23811D90" at bounding box center [187, 136] width 38 height 12
click at [362, 61] on input "GPG30030818002" at bounding box center [280, 63] width 183 height 22
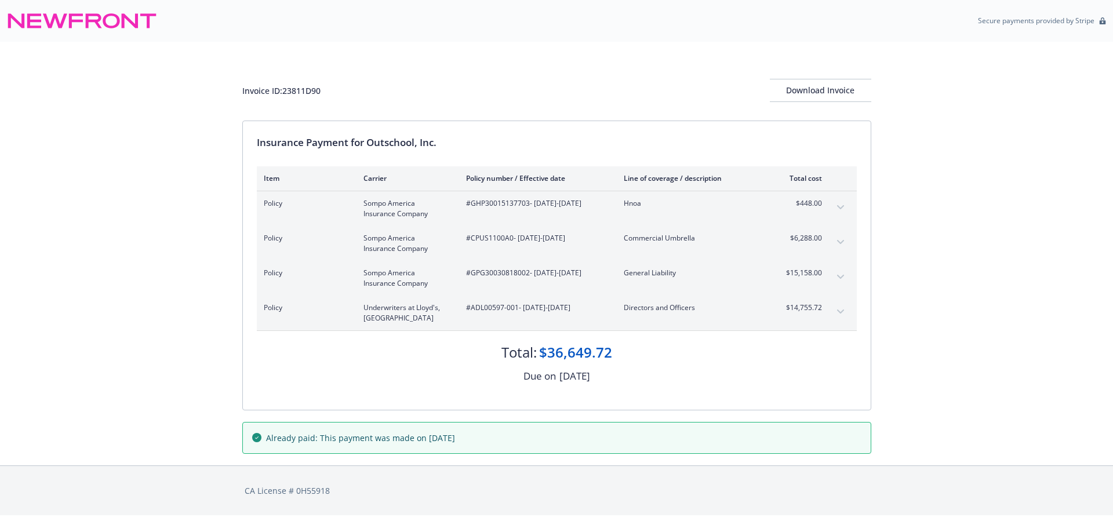
click at [80, 300] on div "Invoice ID: 23811D90 Download Invoice Insurance Payment for Outschool, Inc. Ite…" at bounding box center [556, 254] width 1113 height 424
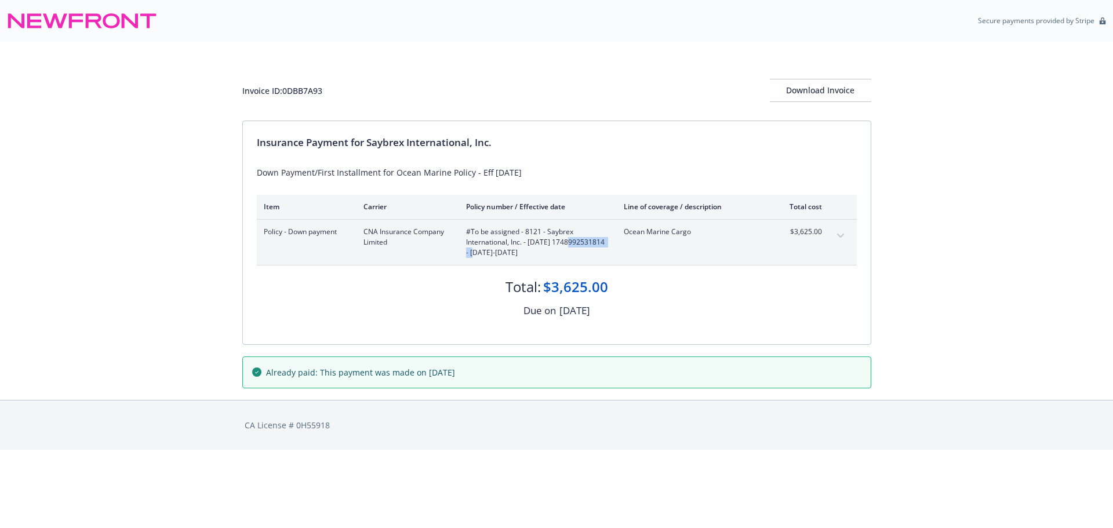
drag, startPoint x: 517, startPoint y: 254, endPoint x: 463, endPoint y: 254, distance: 53.9
click at [463, 254] on div "Policy - Down payment CNA Insurance Company Limited #To be assigned - 8121 - Sa…" at bounding box center [543, 242] width 558 height 31
copy span "1748992531814"
drag, startPoint x: 516, startPoint y: 175, endPoint x: 477, endPoint y: 169, distance: 39.3
click at [477, 169] on div "Down Payment/First Installment for Ocean Marine Policy - Eff [DATE]" at bounding box center [557, 172] width 600 height 12
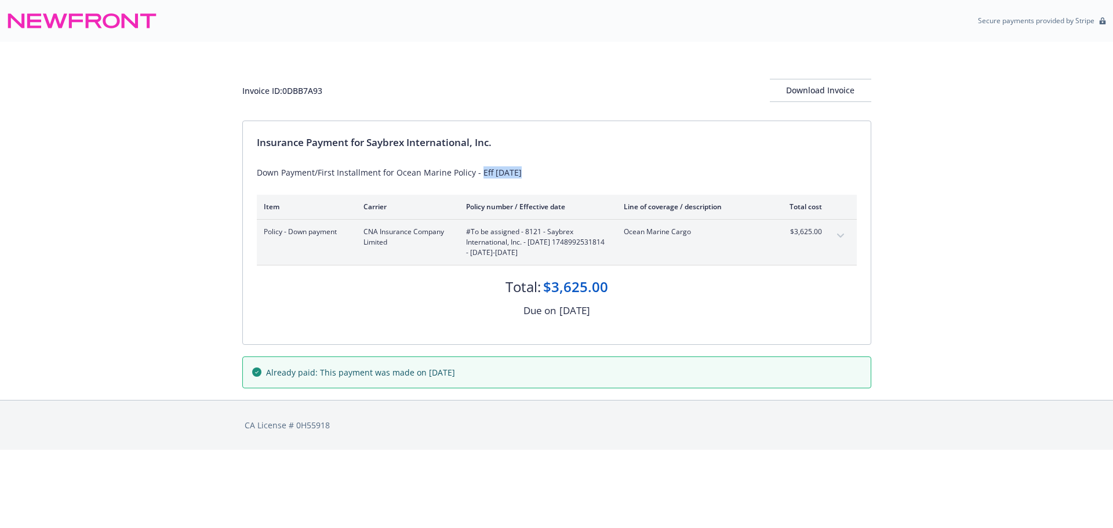
copy div "Eff [DATE]"
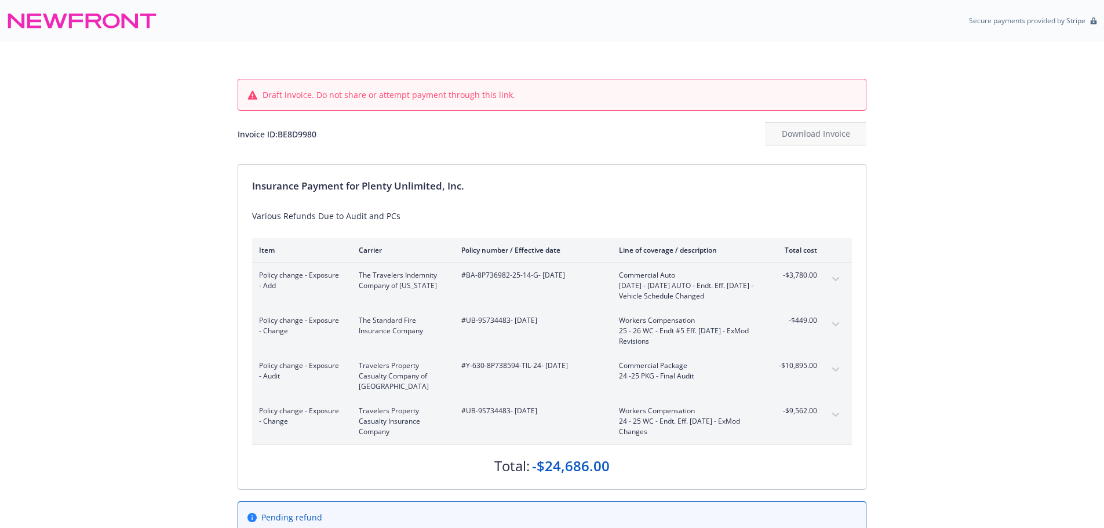
click at [158, 260] on div "Draft invoice. Do not share or attempt payment through this link. Invoice ID: B…" at bounding box center [552, 315] width 1104 height 547
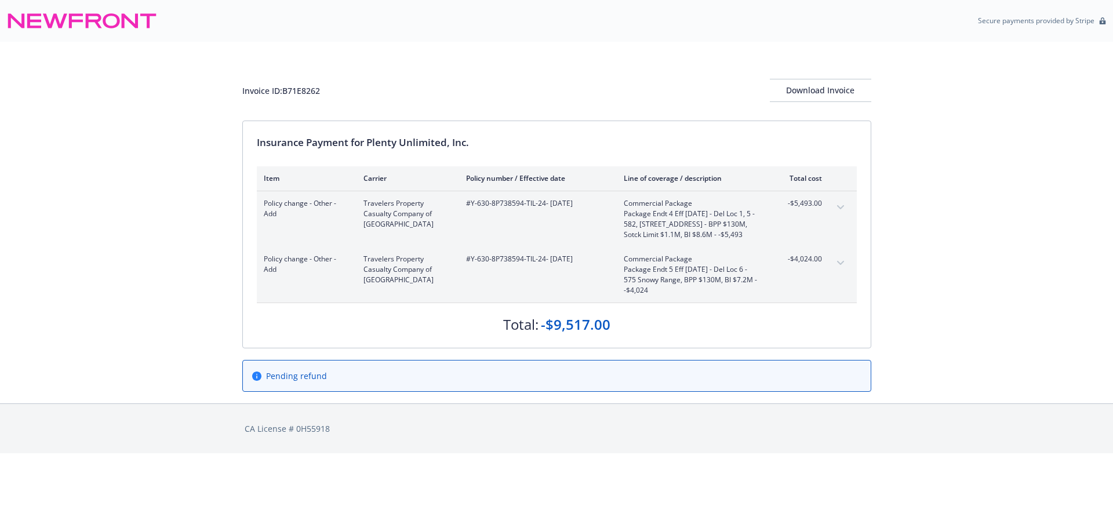
click at [85, 274] on div "Invoice ID: B71E8262 Download Invoice Insurance Payment for Plenty Unlimited, I…" at bounding box center [556, 223] width 1113 height 362
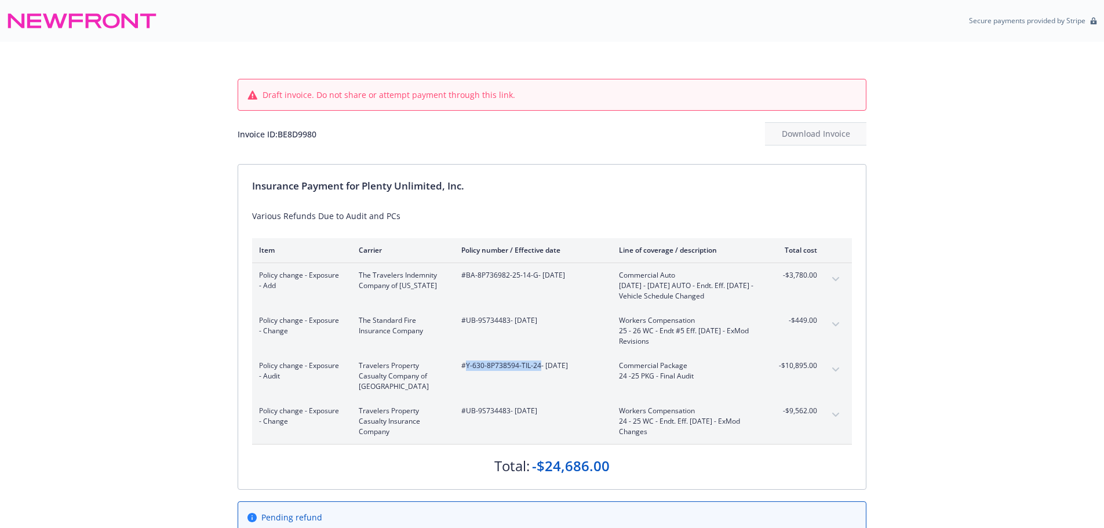
drag, startPoint x: 541, startPoint y: 368, endPoint x: 464, endPoint y: 368, distance: 76.5
click at [464, 368] on span "#Y-630-8P738594-TIL-24 - [DATE]" at bounding box center [530, 366] width 139 height 10
copy span "Y-630-8P738594-TIL-24"
click at [187, 307] on div "Draft invoice. Do not share or attempt payment through this link. Invoice ID: B…" at bounding box center [552, 315] width 1104 height 547
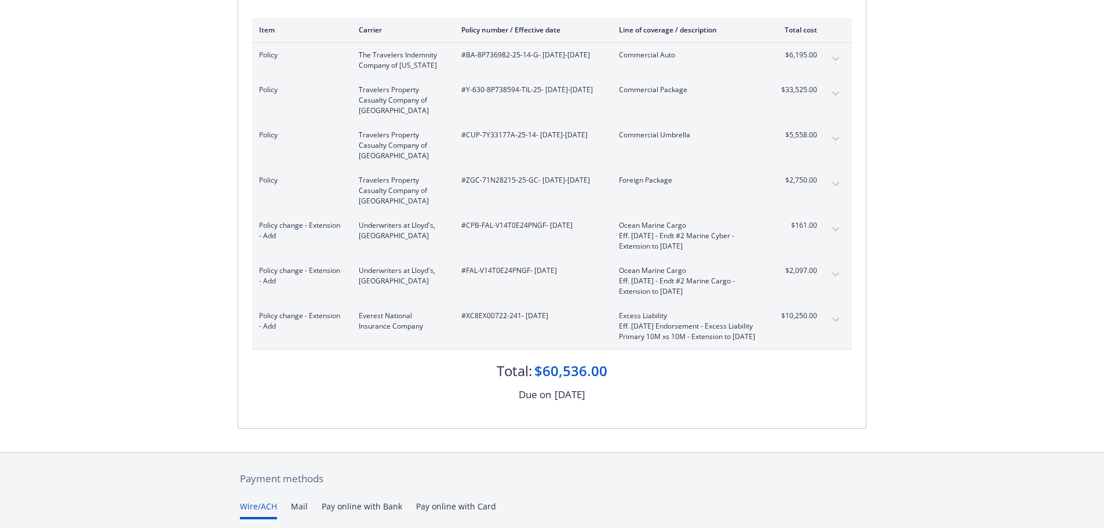
scroll to position [177, 0]
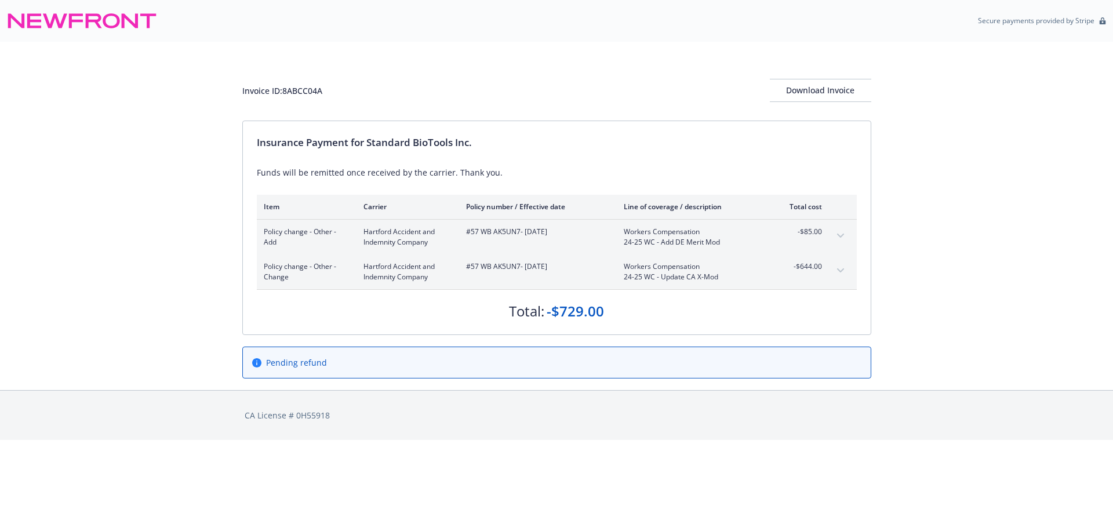
click at [60, 310] on div "Invoice ID: 8ABCC04A Download Invoice Insurance Payment for Standard BioTools I…" at bounding box center [556, 216] width 1113 height 348
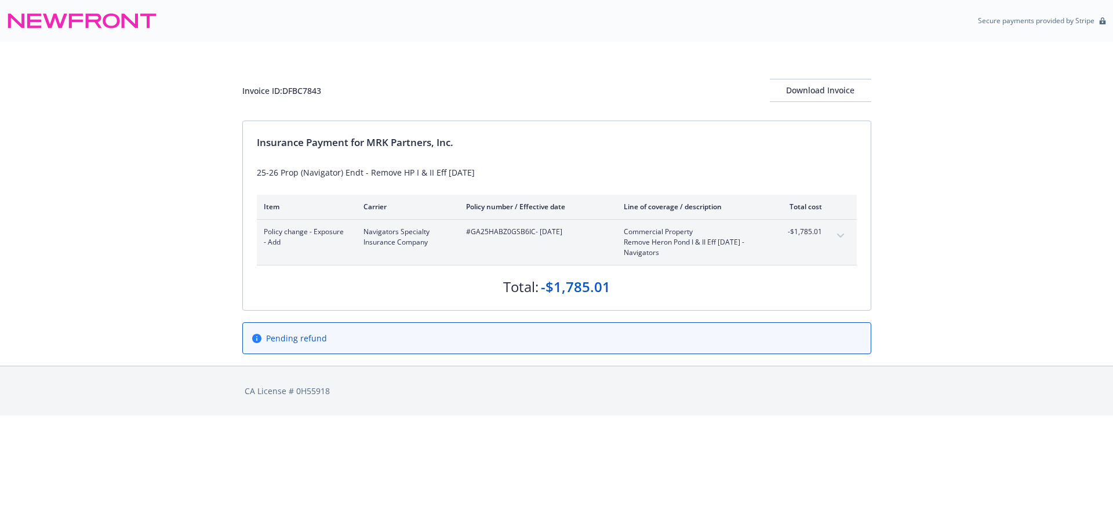
click at [839, 234] on icon "expand content" at bounding box center [840, 236] width 7 height 5
click at [842, 237] on icon "expand content" at bounding box center [840, 236] width 7 height 4
click at [132, 188] on div "Invoice ID: DB9BADE7 Download Invoice Insurance Payment for MRK Partners, Inc. …" at bounding box center [556, 204] width 1113 height 324
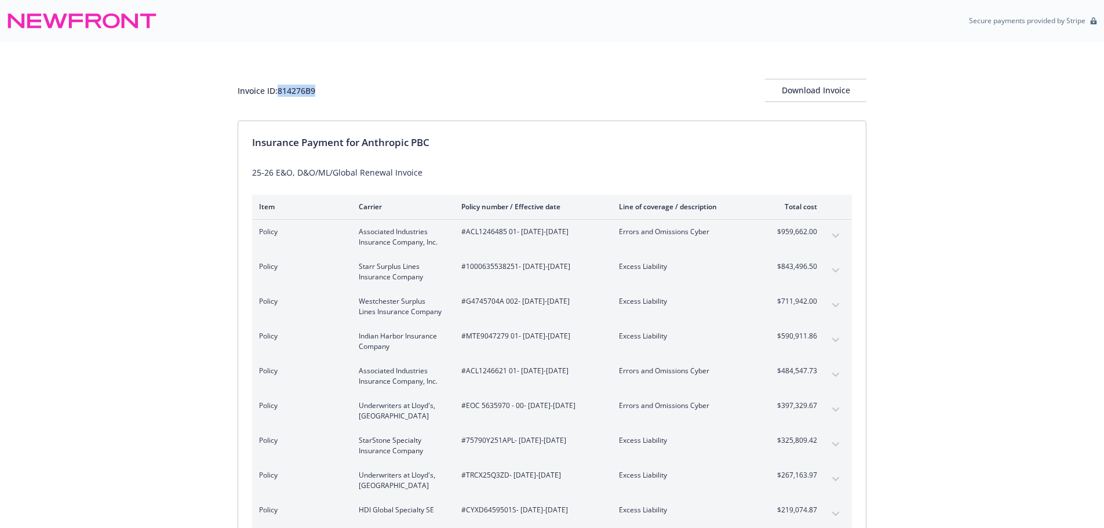
drag, startPoint x: 329, startPoint y: 109, endPoint x: 279, endPoint y: 97, distance: 51.3
click at [279, 97] on div "Invoice ID: 814276B9 Download Invoice" at bounding box center [552, 81] width 629 height 79
copy div "814276B9"
